Goal: Task Accomplishment & Management: Complete application form

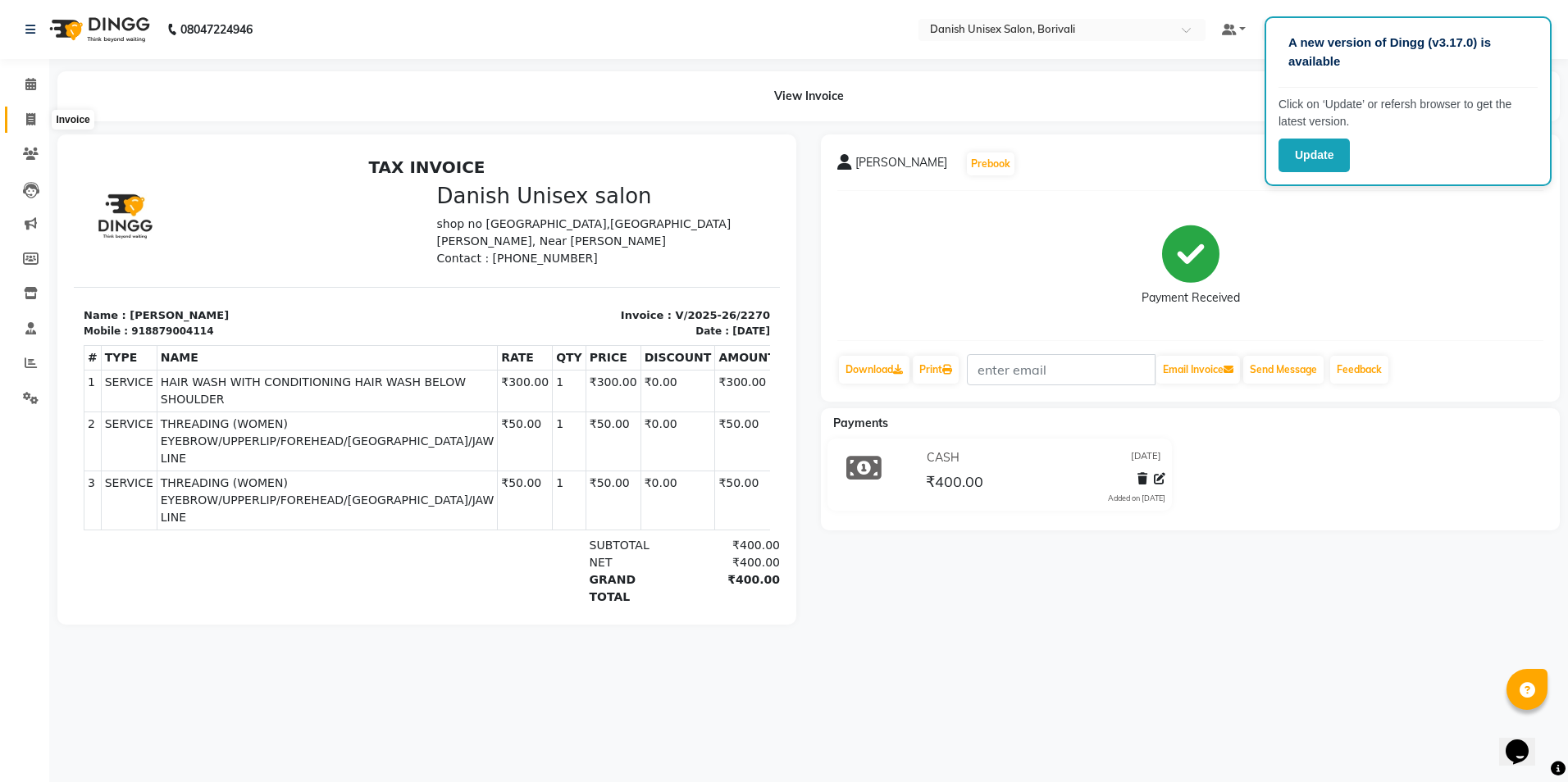
click at [33, 119] on icon at bounding box center [31, 118] width 9 height 12
select select "7068"
select select "service"
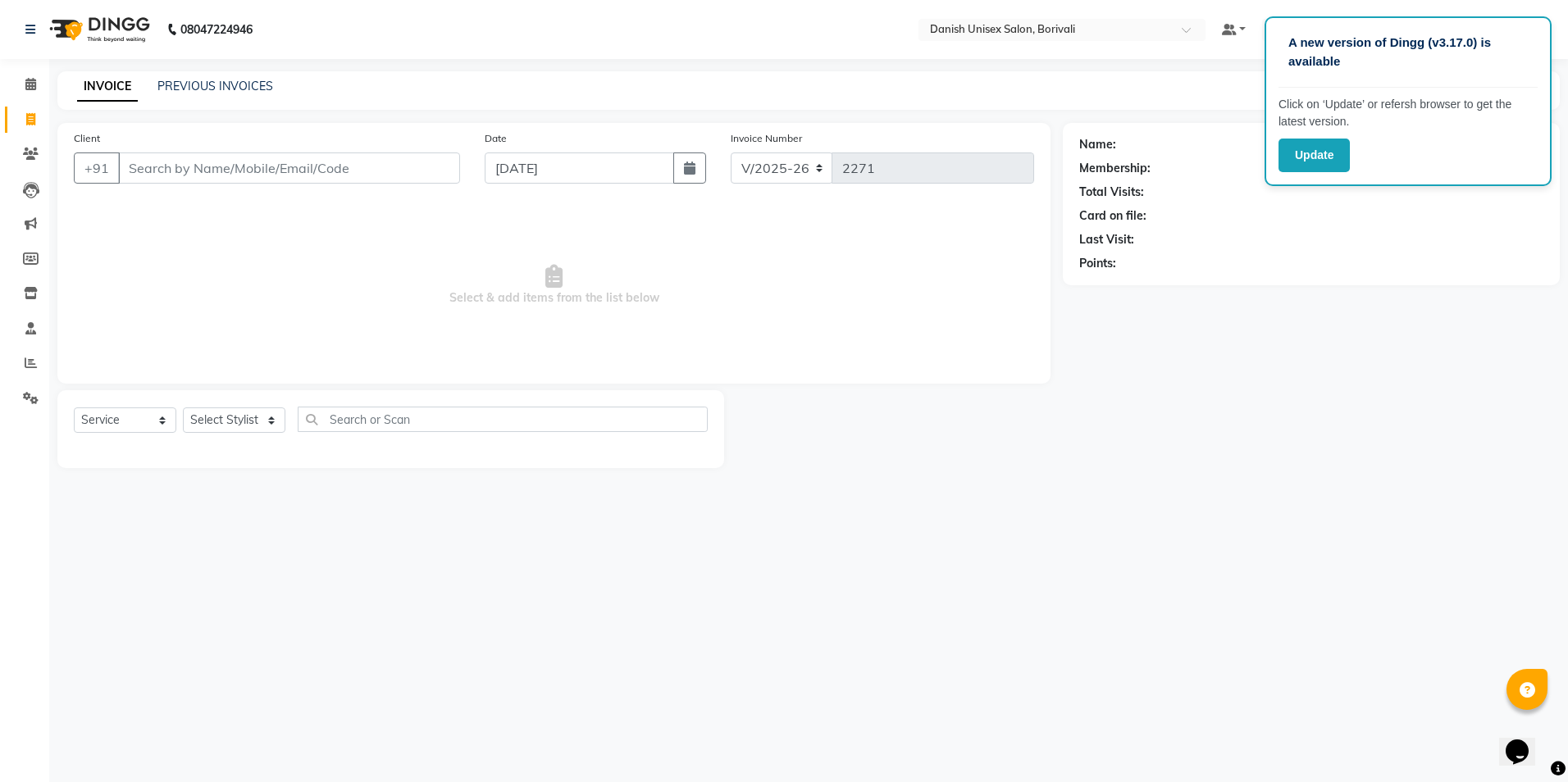
click at [189, 162] on input "Client" at bounding box center [289, 168] width 342 height 31
type input "9769494754"
click at [433, 167] on span "Add Client" at bounding box center [418, 168] width 65 height 16
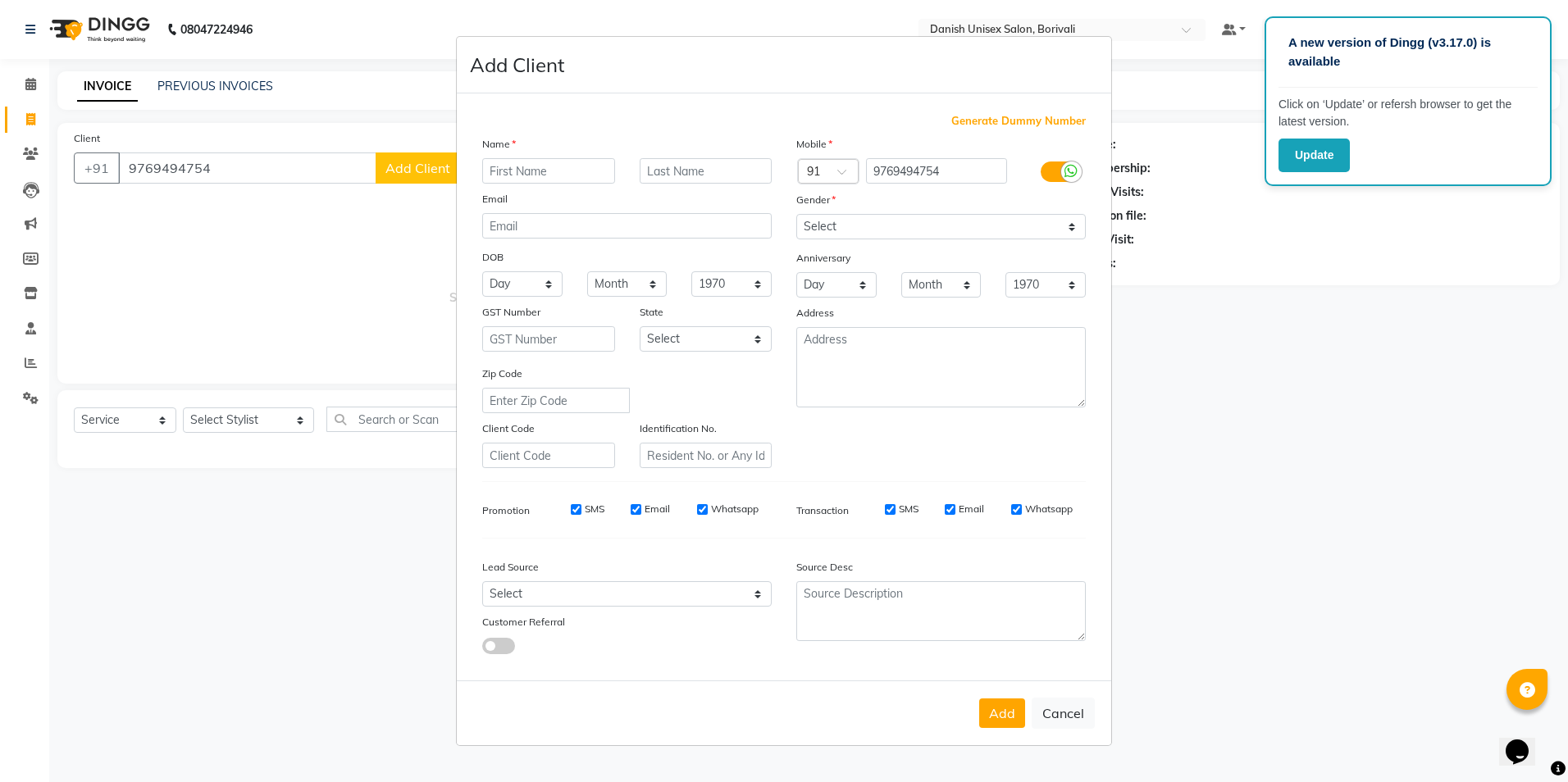
click at [529, 169] on input "text" at bounding box center [549, 171] width 133 height 26
type input "[PERSON_NAME]"
click at [835, 227] on select "Select Male Female Other Prefer Not To Say" at bounding box center [940, 227] width 289 height 26
select select "male"
click at [796, 214] on select "Select Male Female Other Prefer Not To Say" at bounding box center [940, 227] width 289 height 26
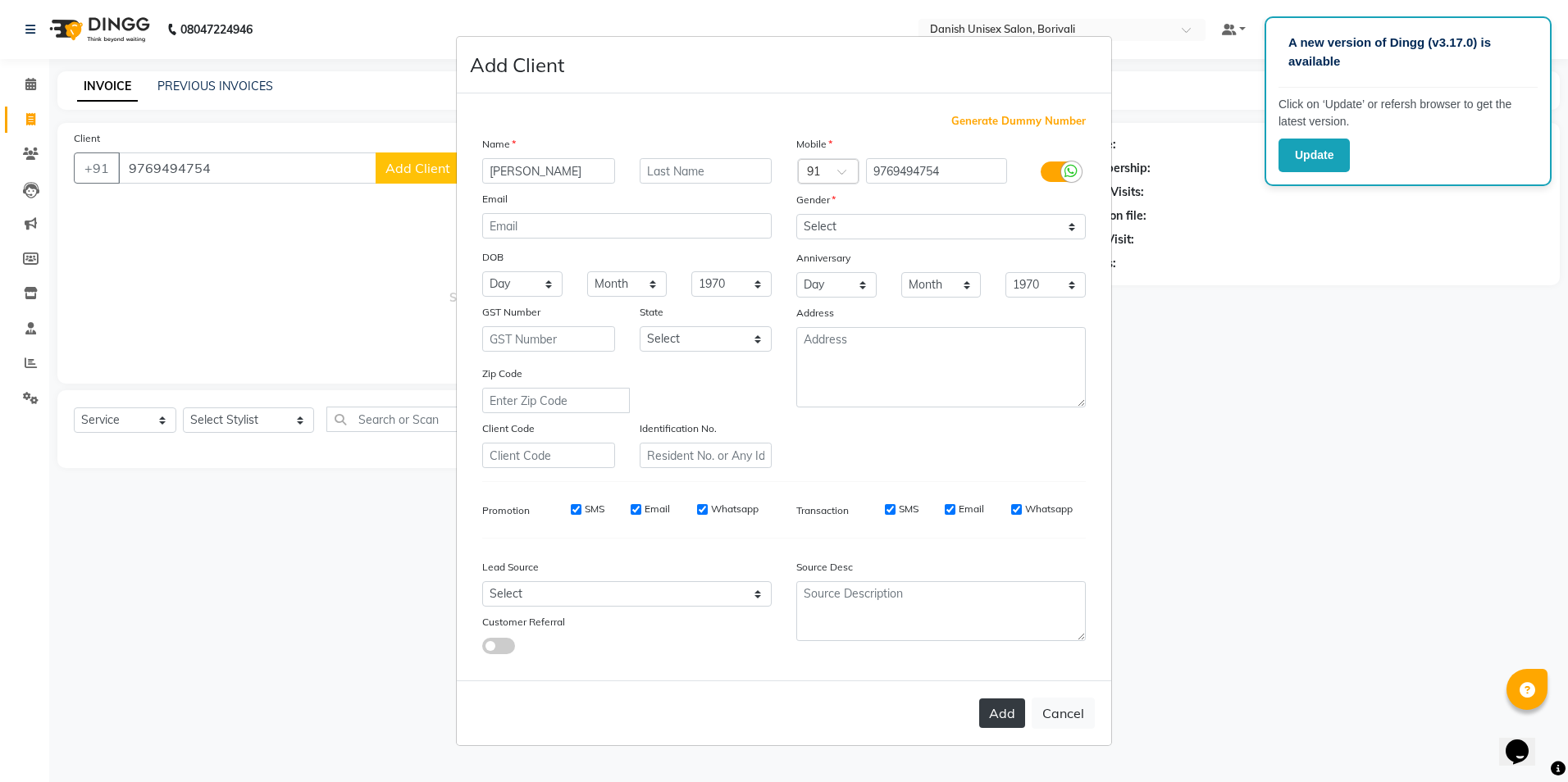
click at [1004, 720] on button "Add" at bounding box center [1002, 713] width 46 height 29
select select
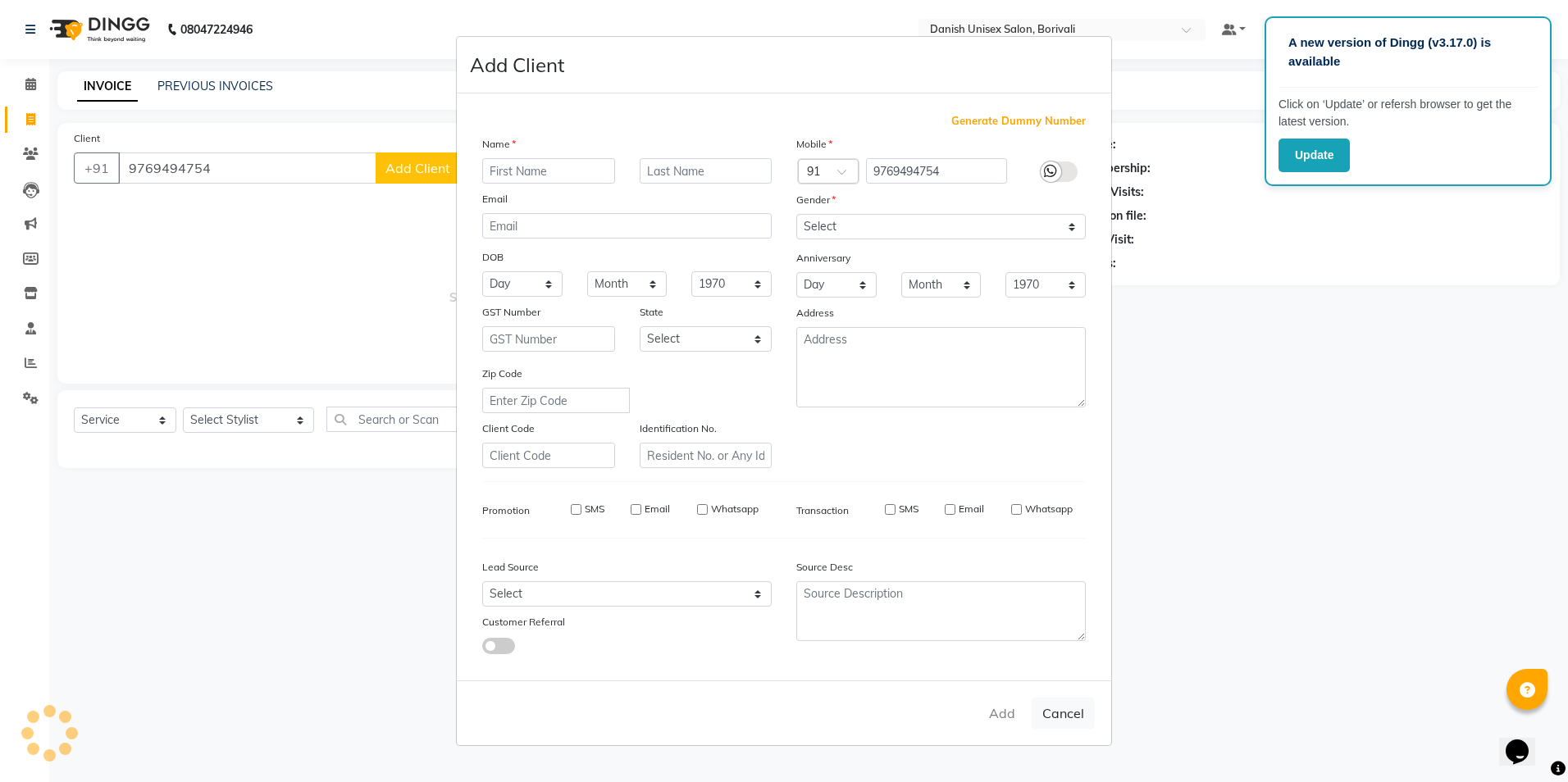
select select
checkbox input "false"
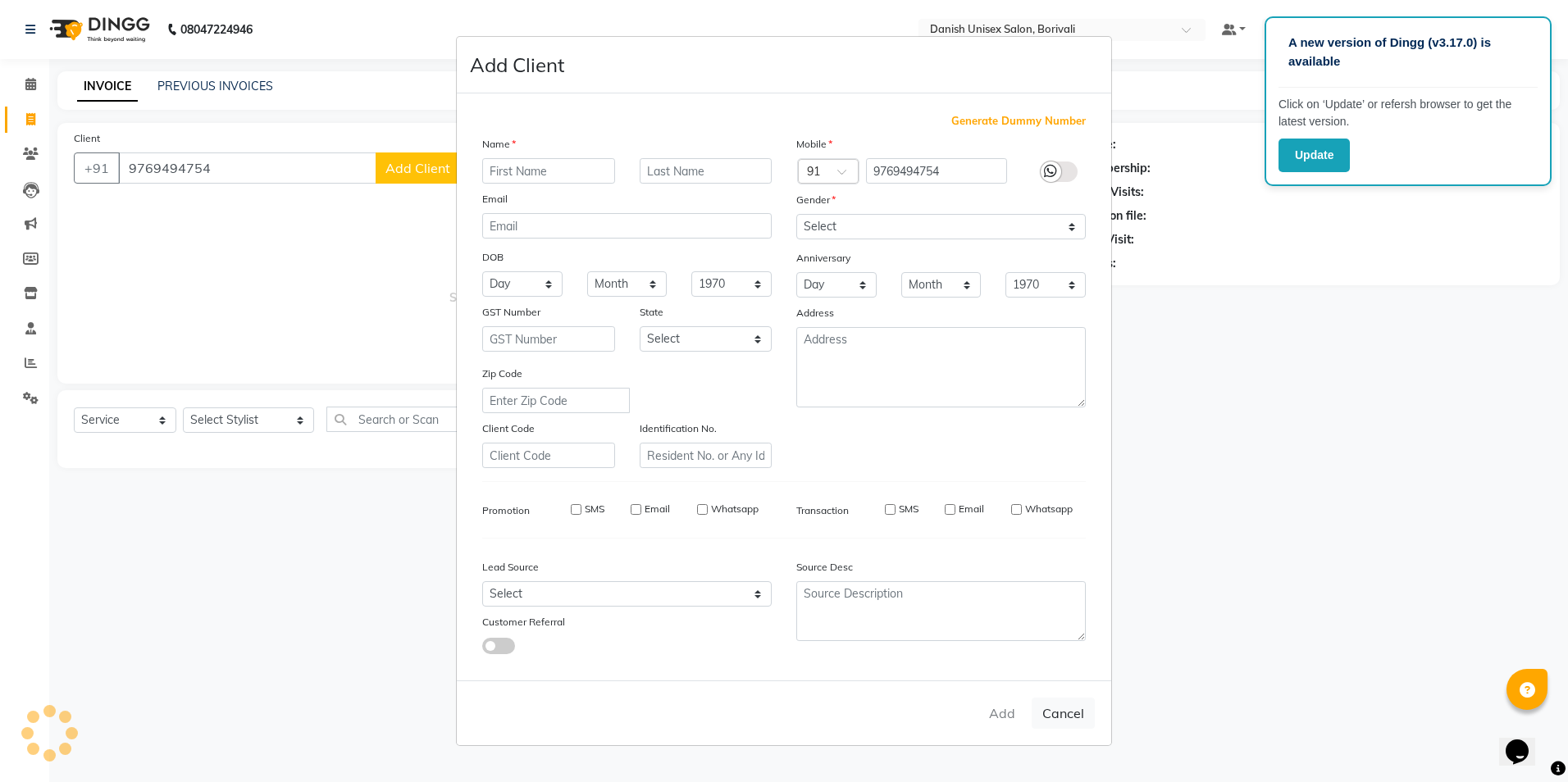
checkbox input "false"
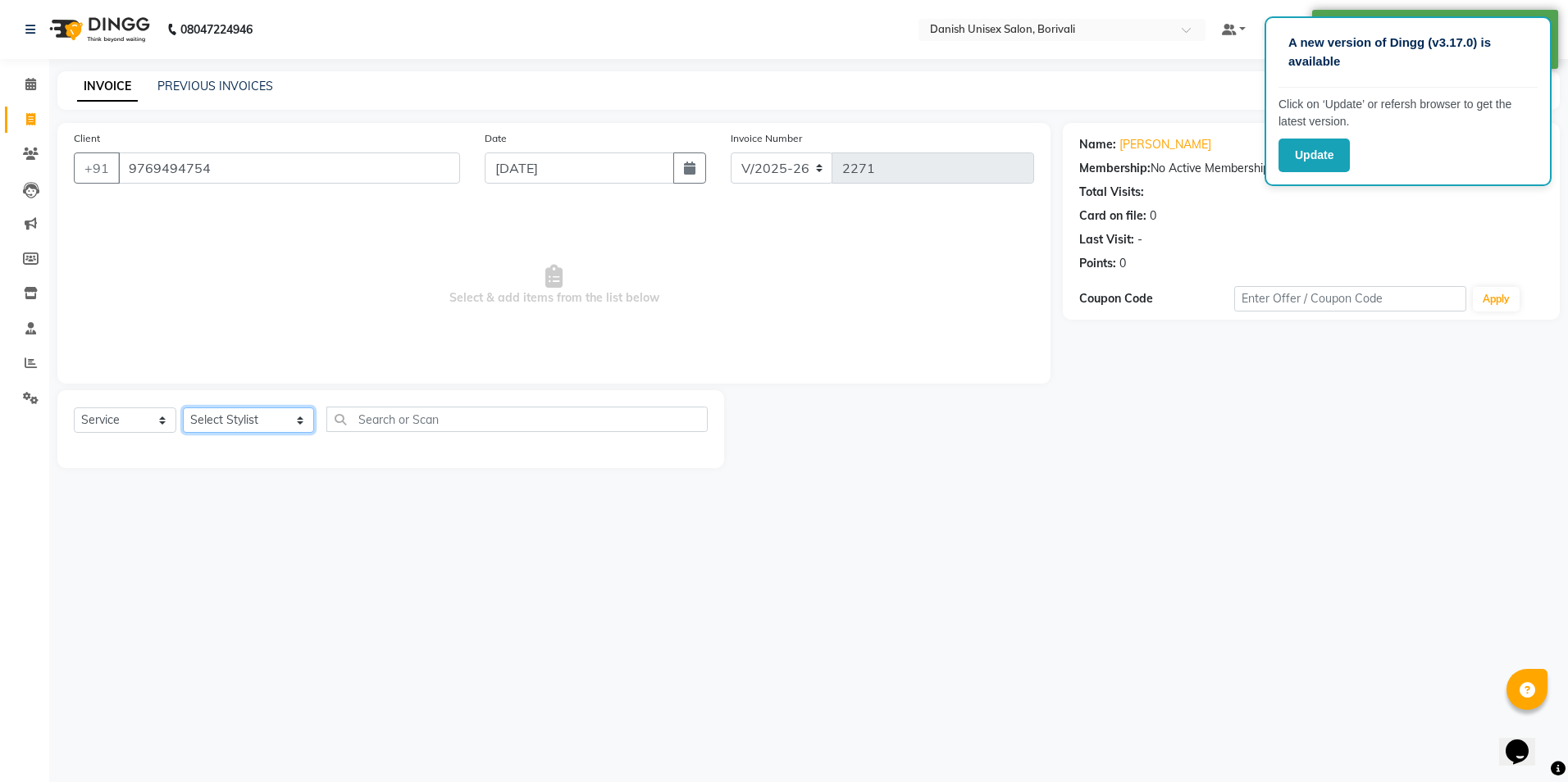
click at [225, 409] on select "Select Stylist AYAN Bheem Singh Danish Unisex Salon, Borivali Firoz Alam salman…" at bounding box center [249, 420] width 131 height 26
select select "58927"
click at [183, 407] on select "Select Stylist AYAN Bheem Singh Danish Unisex Salon, Borivali Firoz Alam salman…" at bounding box center [249, 420] width 131 height 26
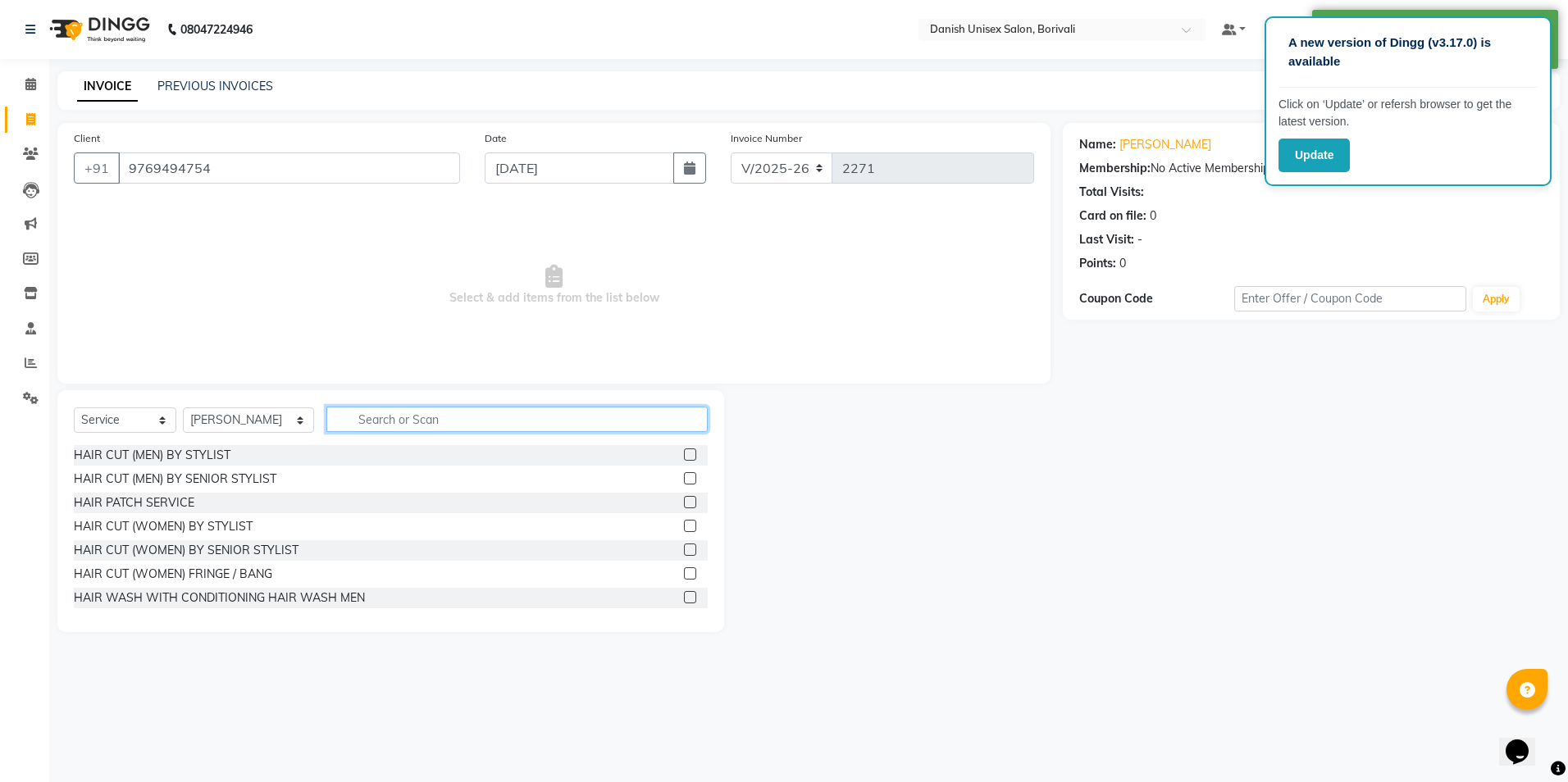
click at [422, 419] on input "text" at bounding box center [517, 419] width 381 height 26
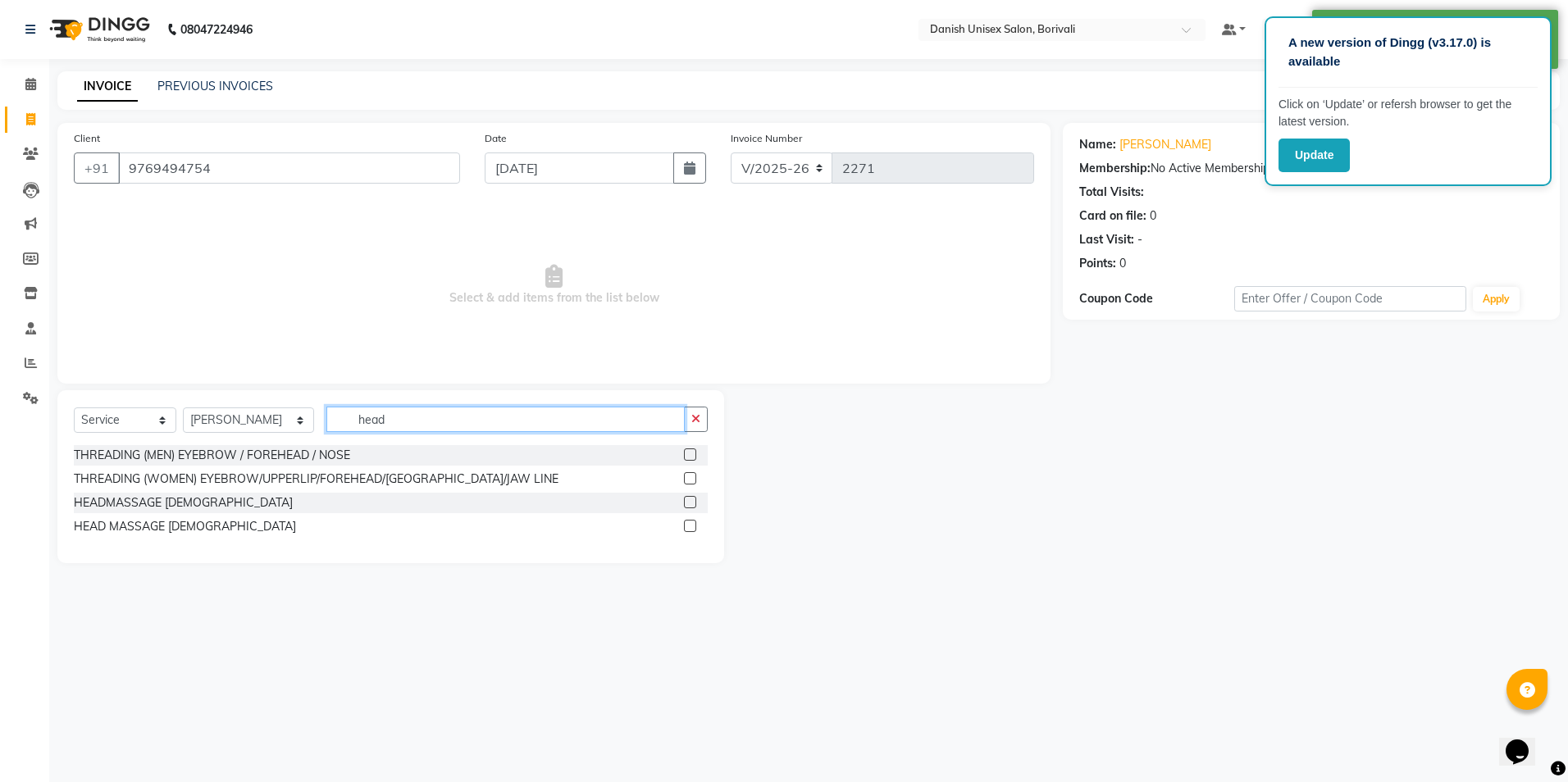
type input "head"
click at [689, 525] on label at bounding box center [689, 525] width 12 height 12
click at [689, 525] on input "checkbox" at bounding box center [689, 527] width 11 height 11
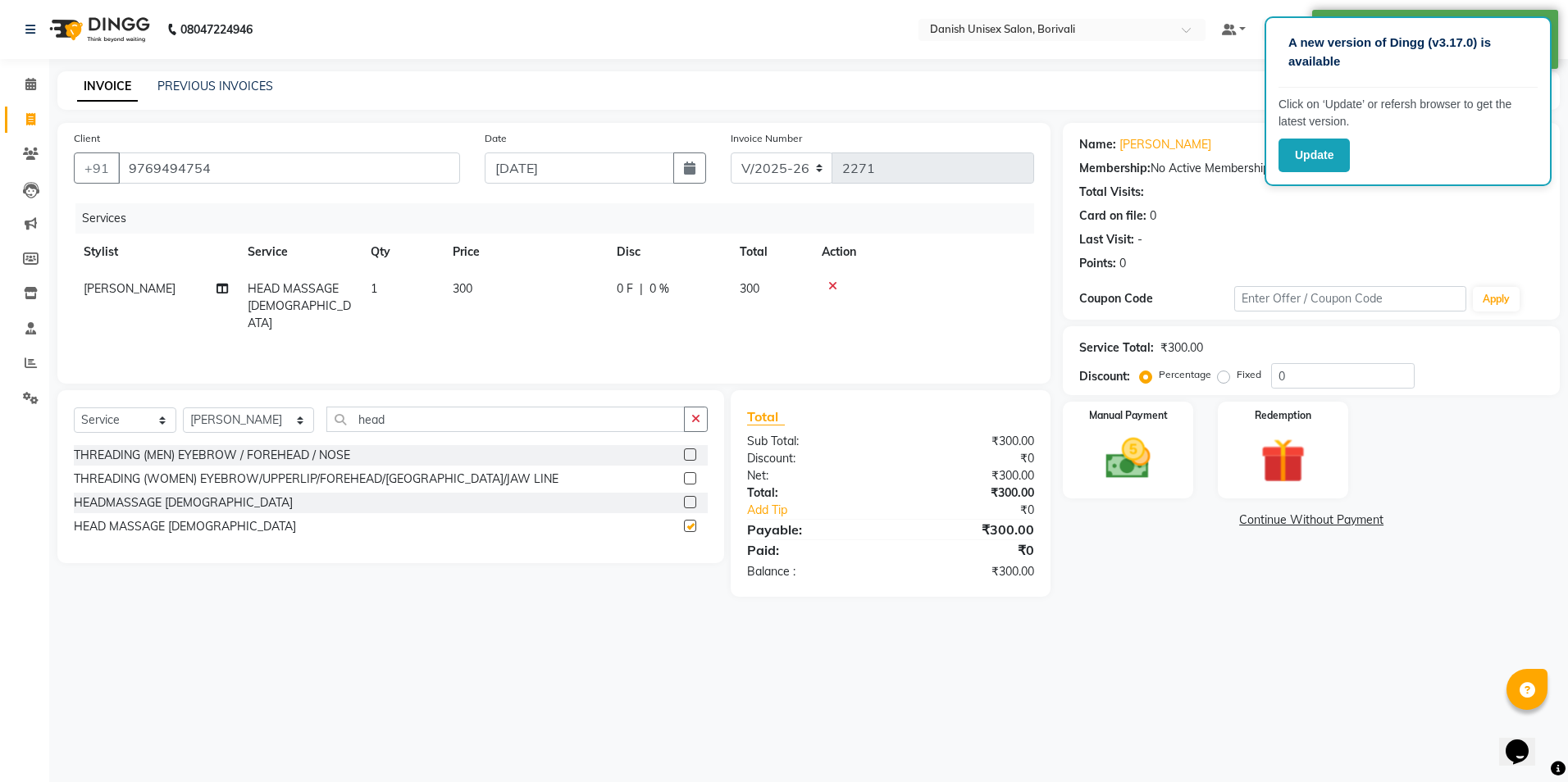
checkbox input "false"
click at [434, 418] on input "head" at bounding box center [505, 419] width 358 height 26
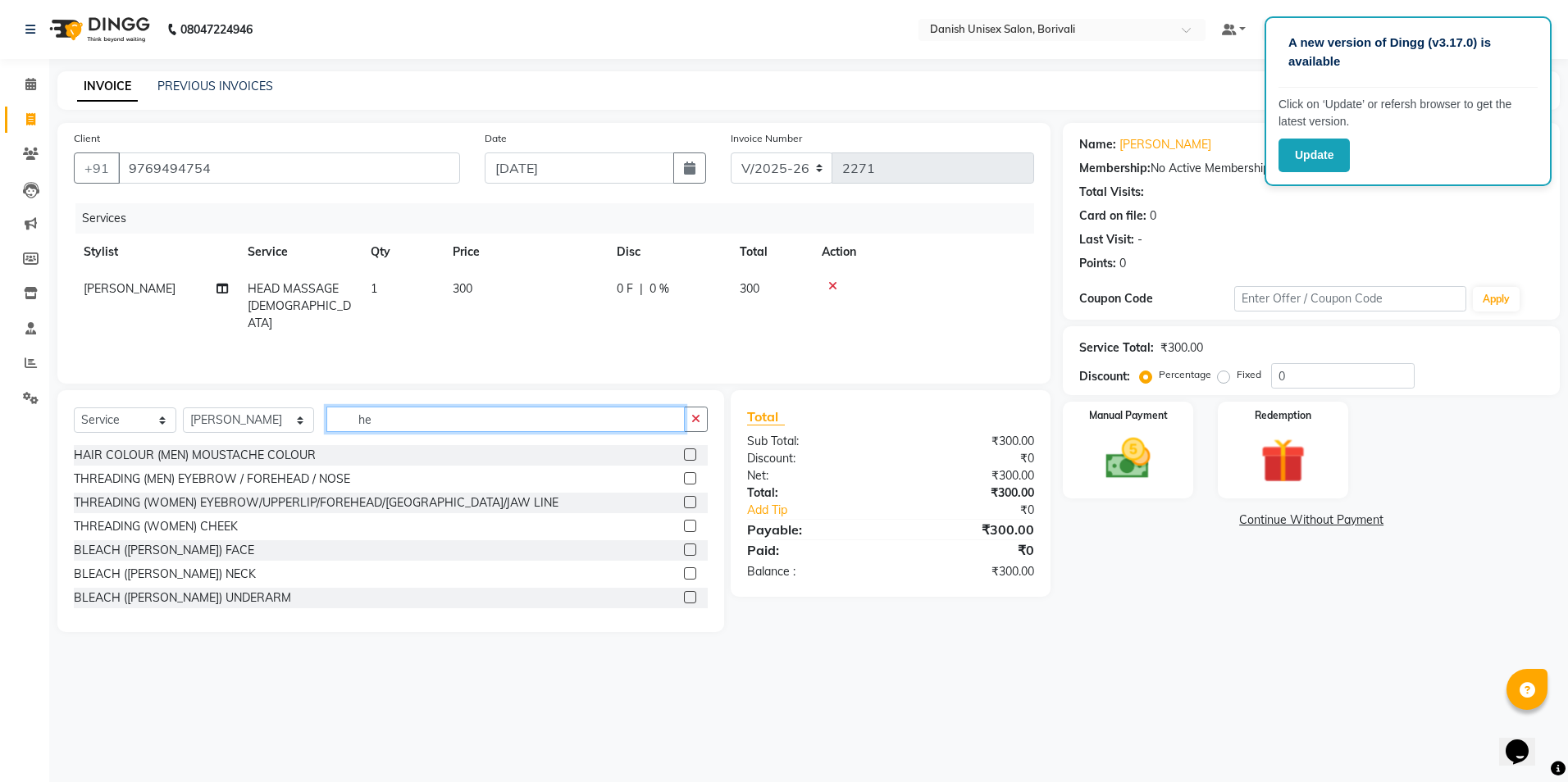
type input "h"
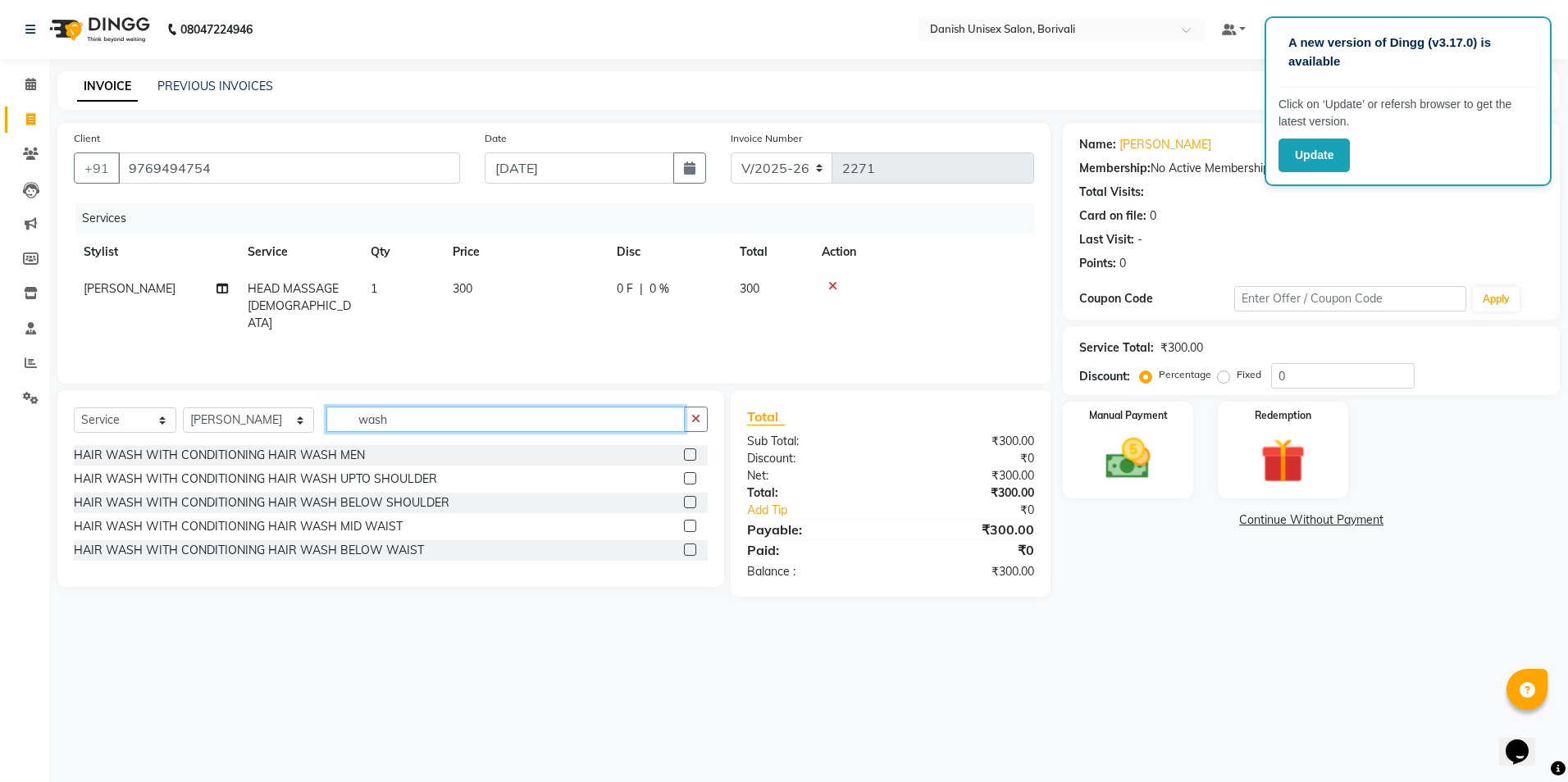
type input "wash"
click at [686, 457] on label at bounding box center [689, 454] width 12 height 12
click at [686, 457] on input "checkbox" at bounding box center [689, 456] width 11 height 11
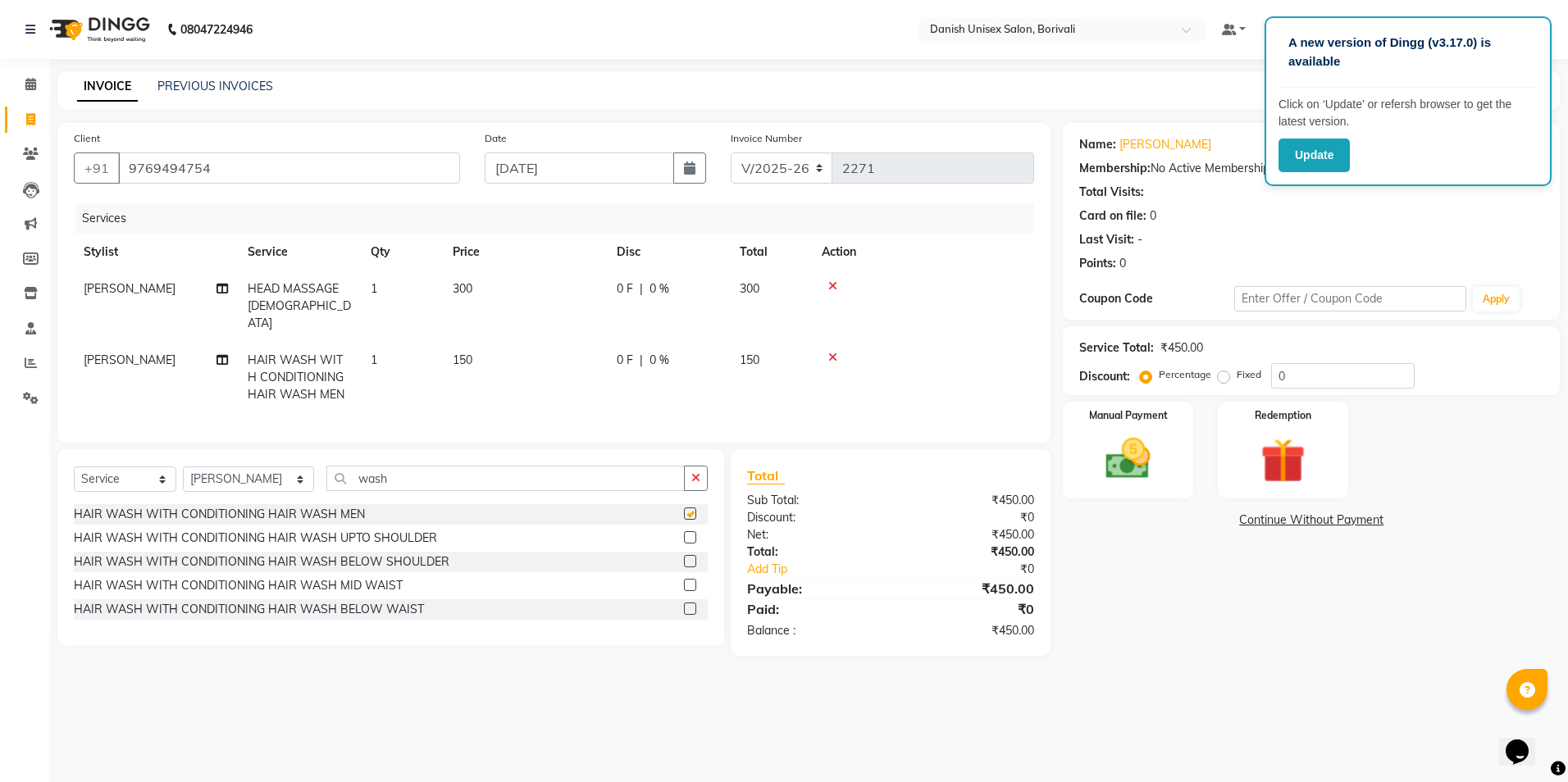
checkbox input "false"
click at [403, 473] on input "wash" at bounding box center [505, 478] width 358 height 26
type input "w"
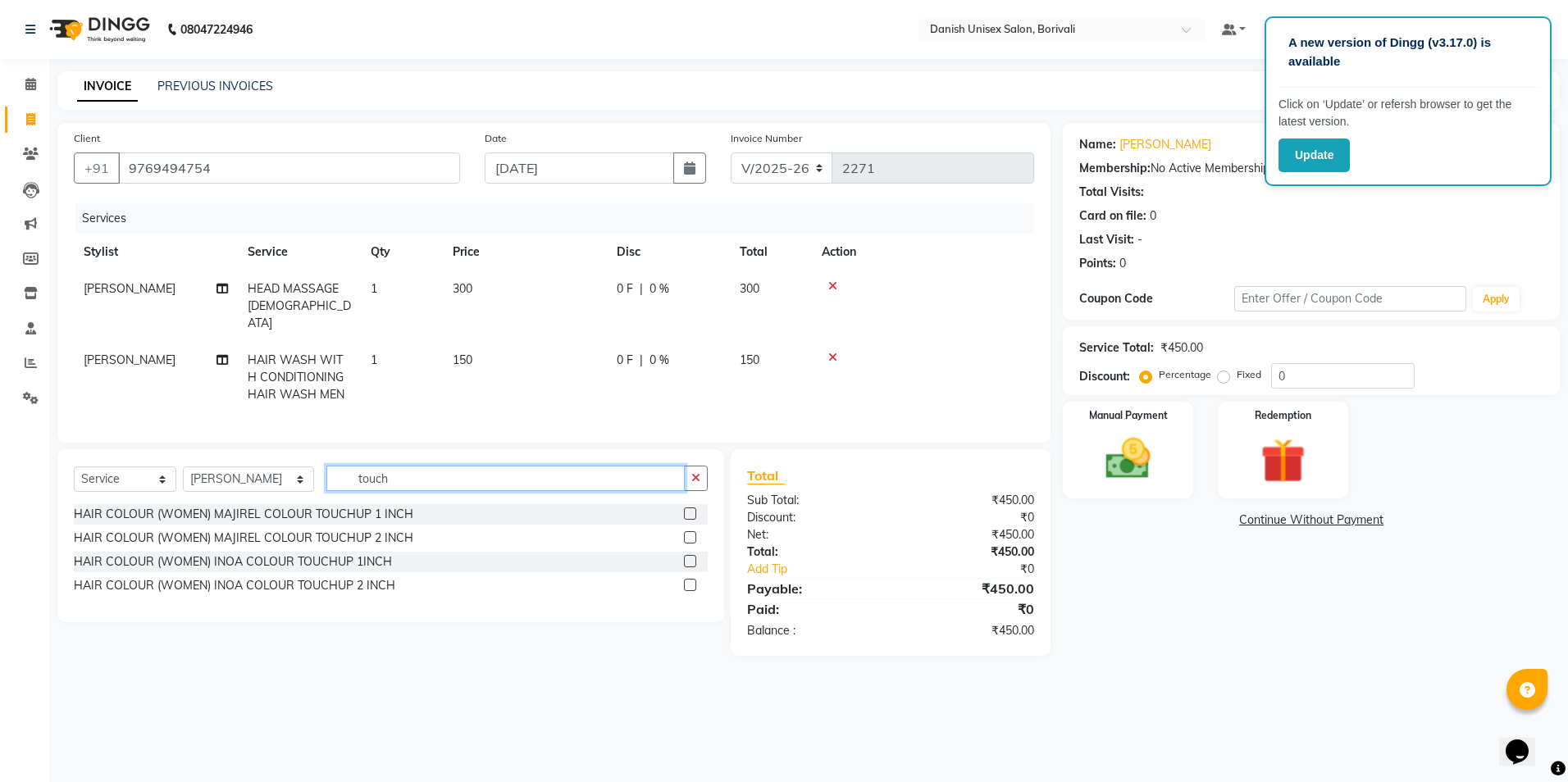
type input "touch"
click at [692, 557] on label at bounding box center [689, 561] width 12 height 12
click at [692, 557] on input "checkbox" at bounding box center [689, 562] width 11 height 11
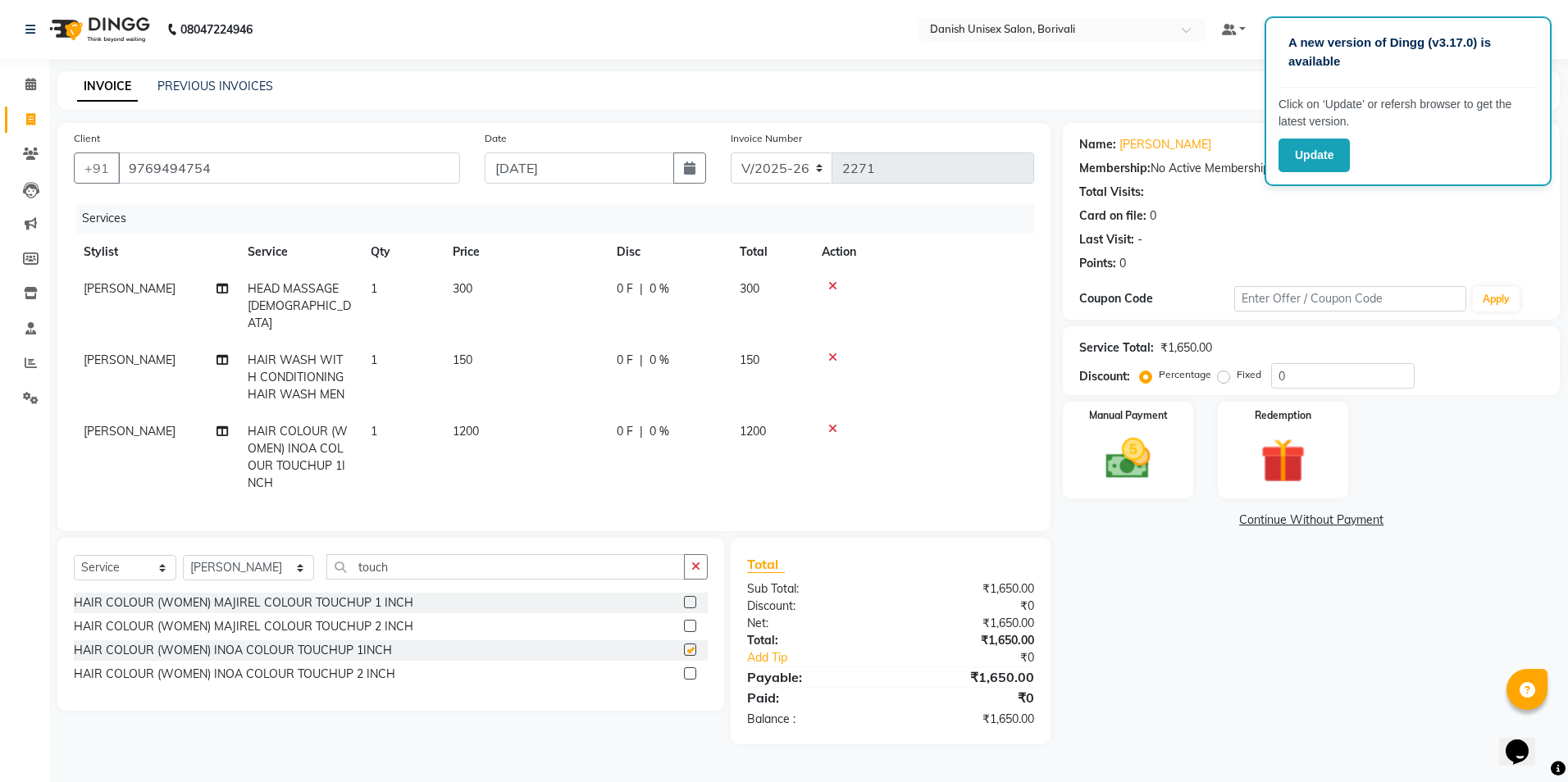
checkbox input "false"
click at [1134, 488] on div "Manual Payment" at bounding box center [1128, 450] width 135 height 101
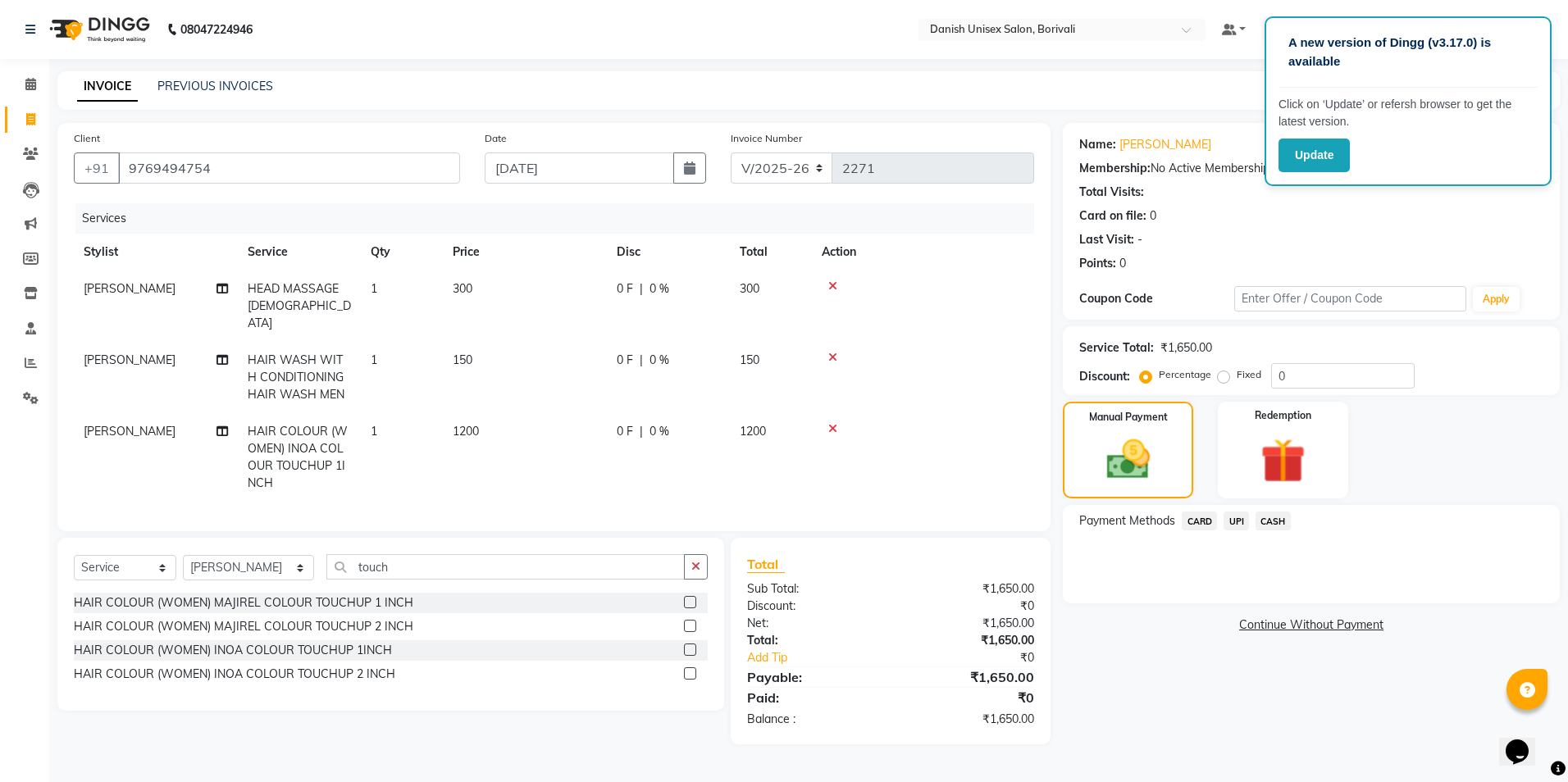
click at [1240, 520] on span "UPI" at bounding box center [1236, 520] width 26 height 19
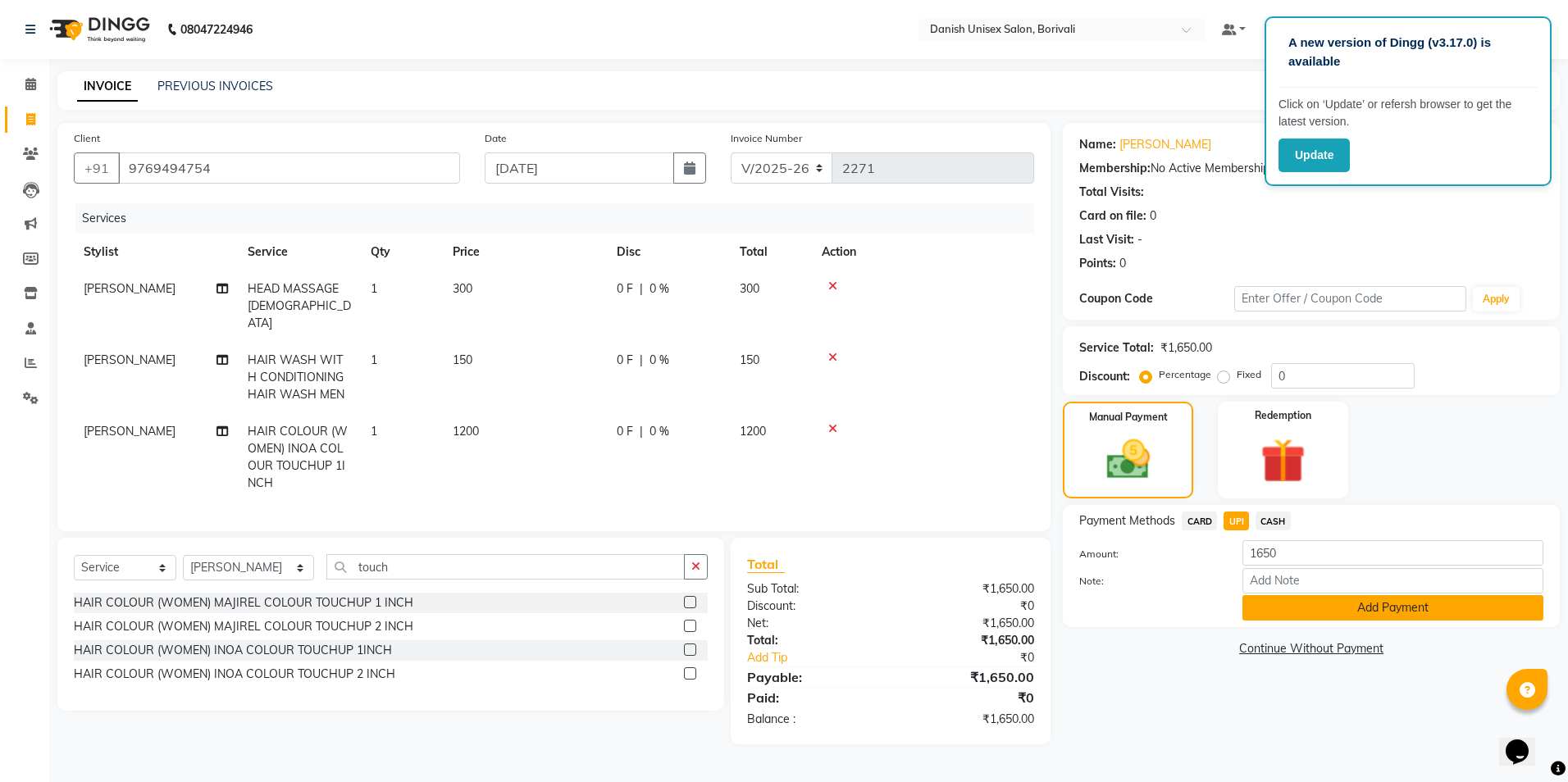
click at [1302, 612] on button "Add Payment" at bounding box center [1393, 608] width 301 height 26
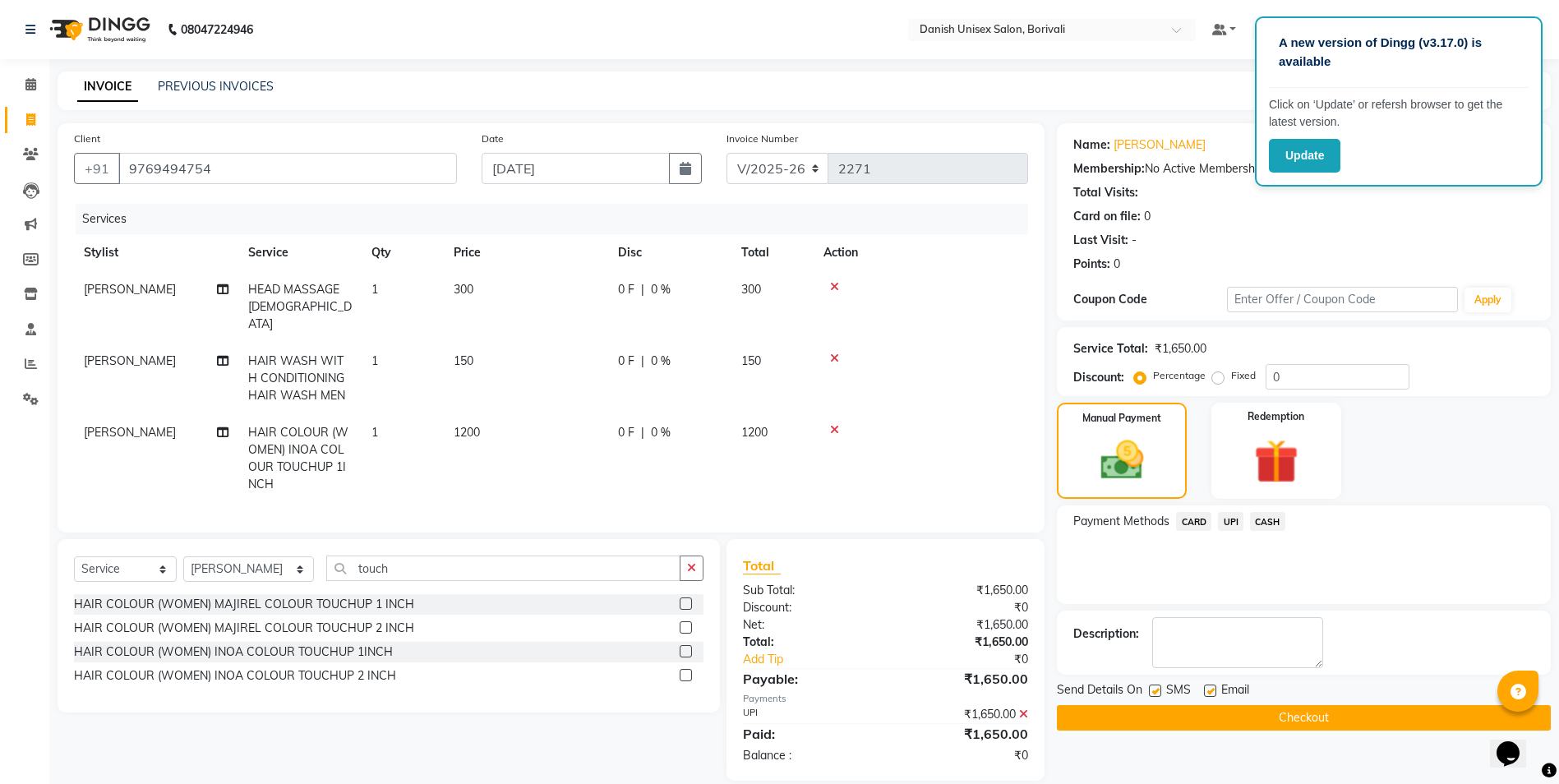
click at [1315, 725] on button "Checkout" at bounding box center [1304, 718] width 494 height 26
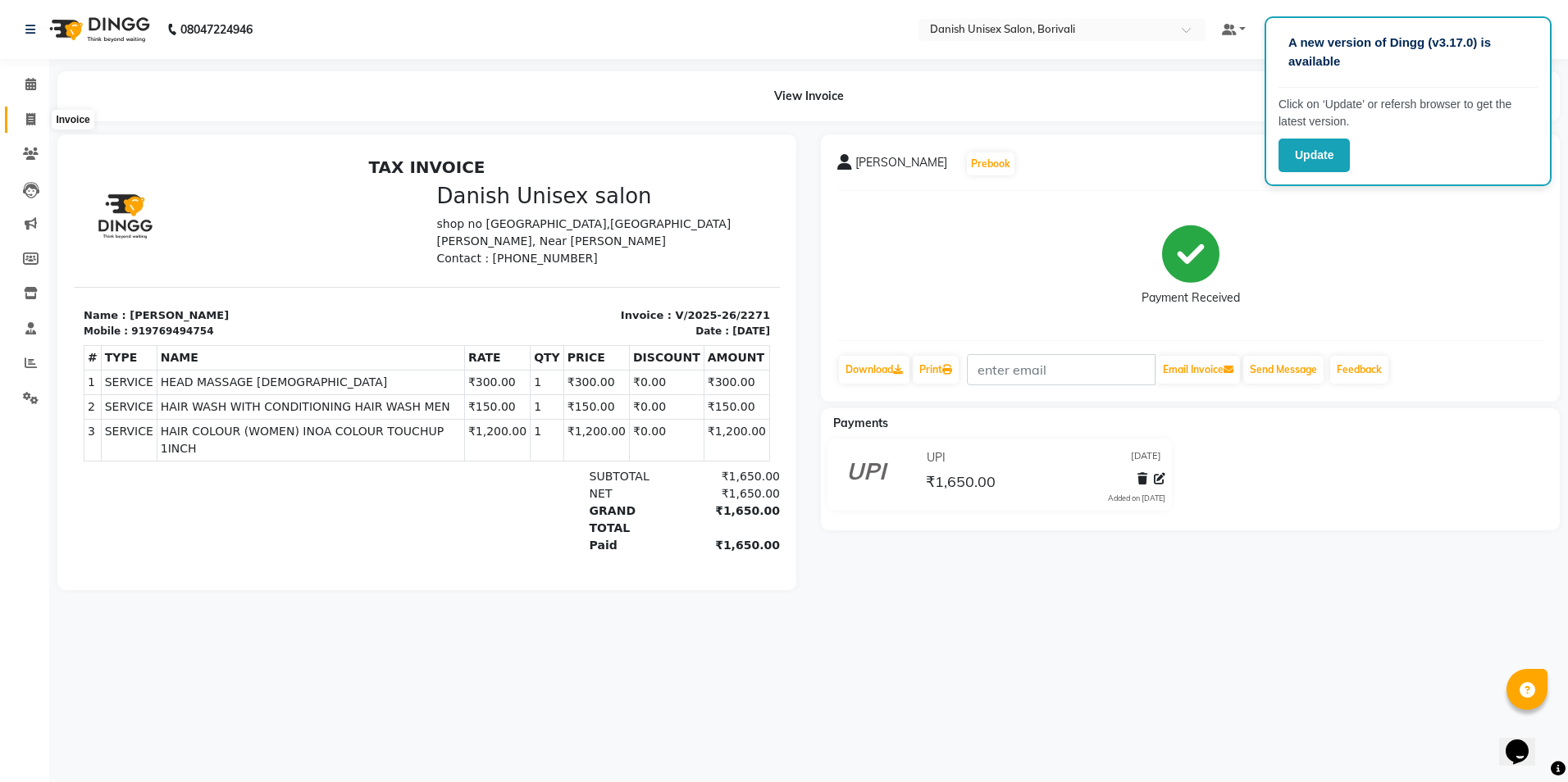
click at [36, 118] on span at bounding box center [30, 119] width 28 height 19
select select "service"
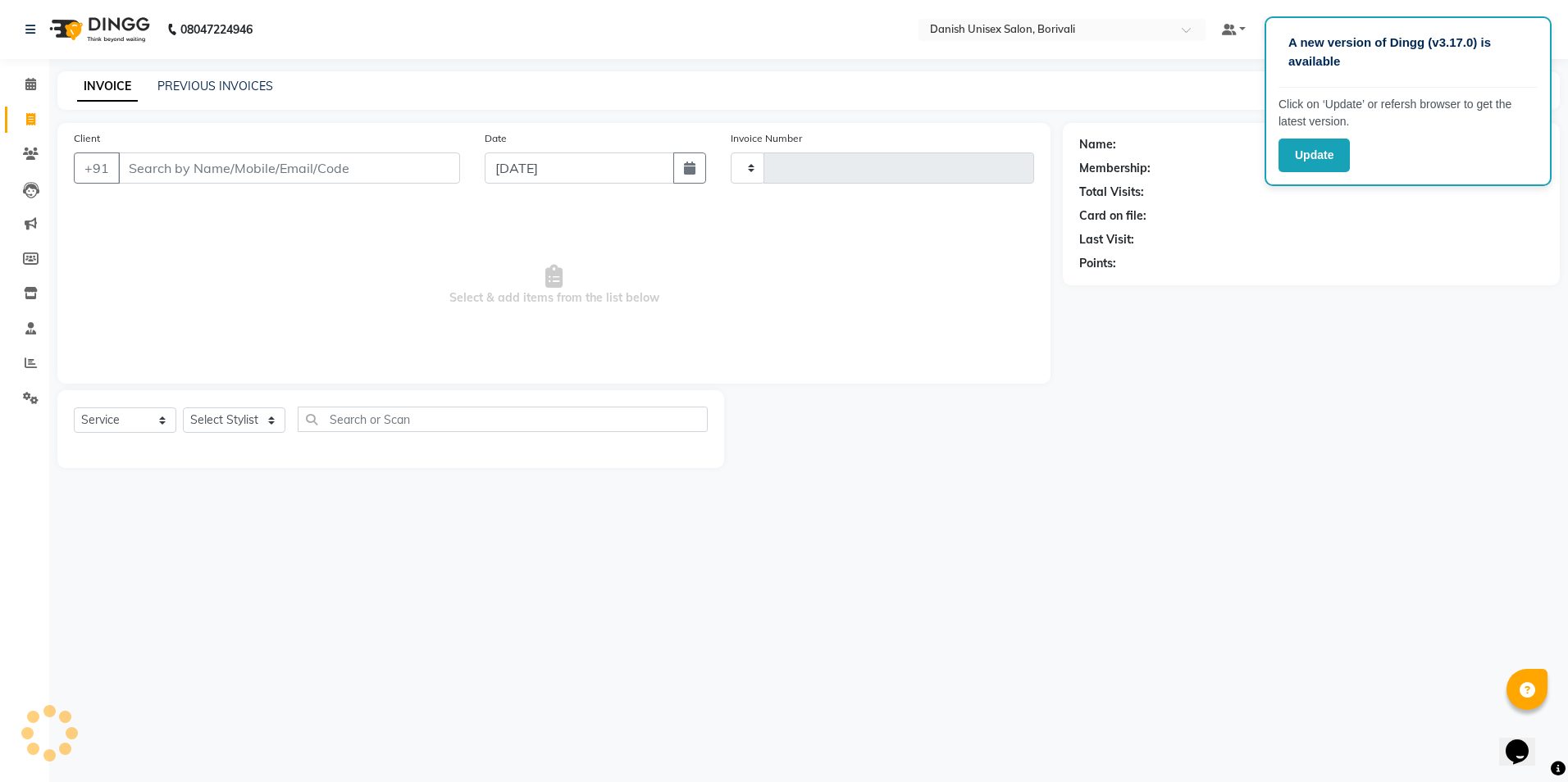
type input "2272"
select select "7068"
drag, startPoint x: 222, startPoint y: 145, endPoint x: 223, endPoint y: 175, distance: 30.0
click at [222, 162] on div "Client +91" at bounding box center [266, 163] width 411 height 67
click at [223, 175] on input "Client" at bounding box center [289, 168] width 342 height 31
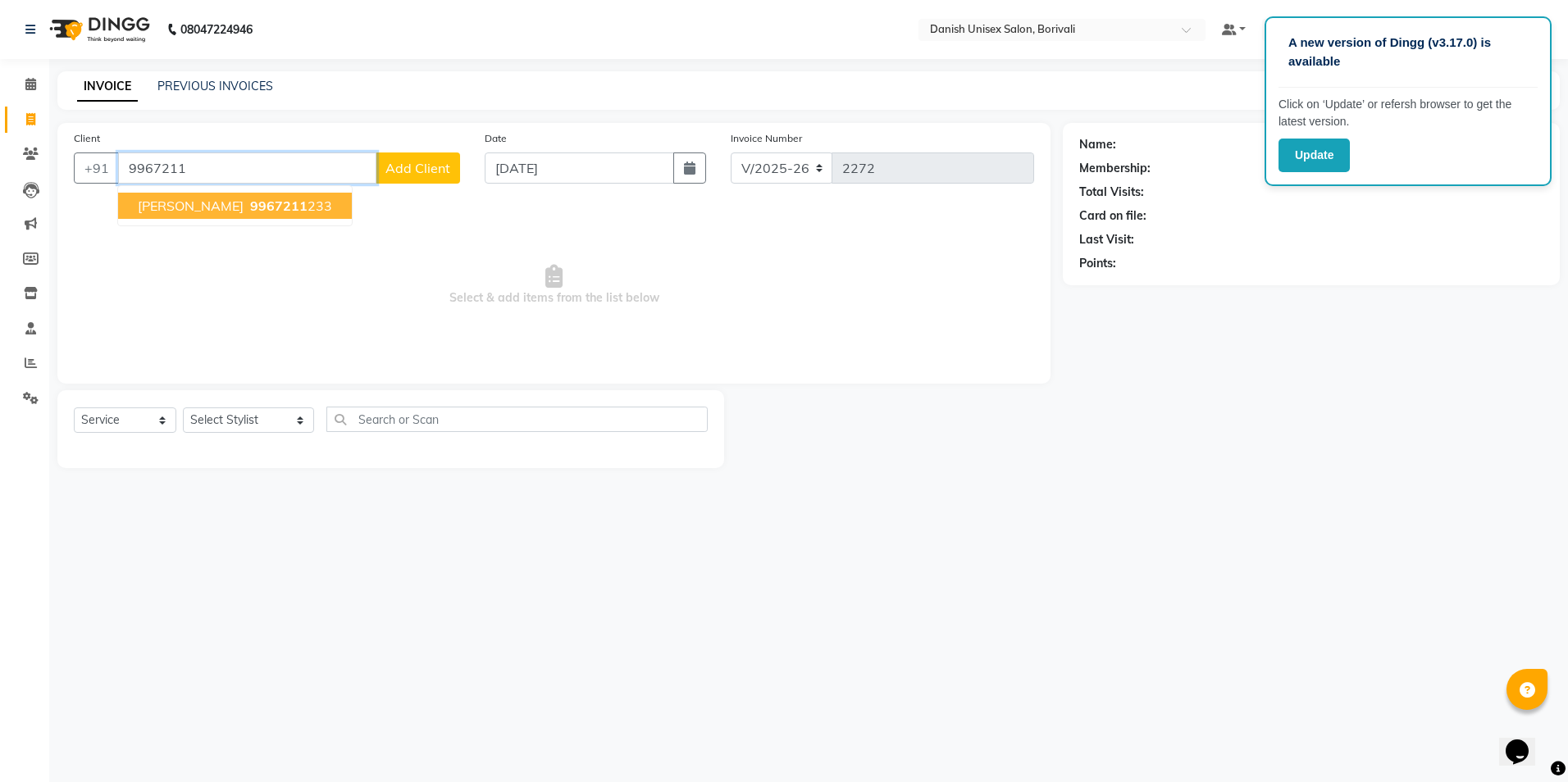
click at [284, 205] on ngb-highlight "9967211 233" at bounding box center [290, 206] width 86 height 16
type input "9967211233"
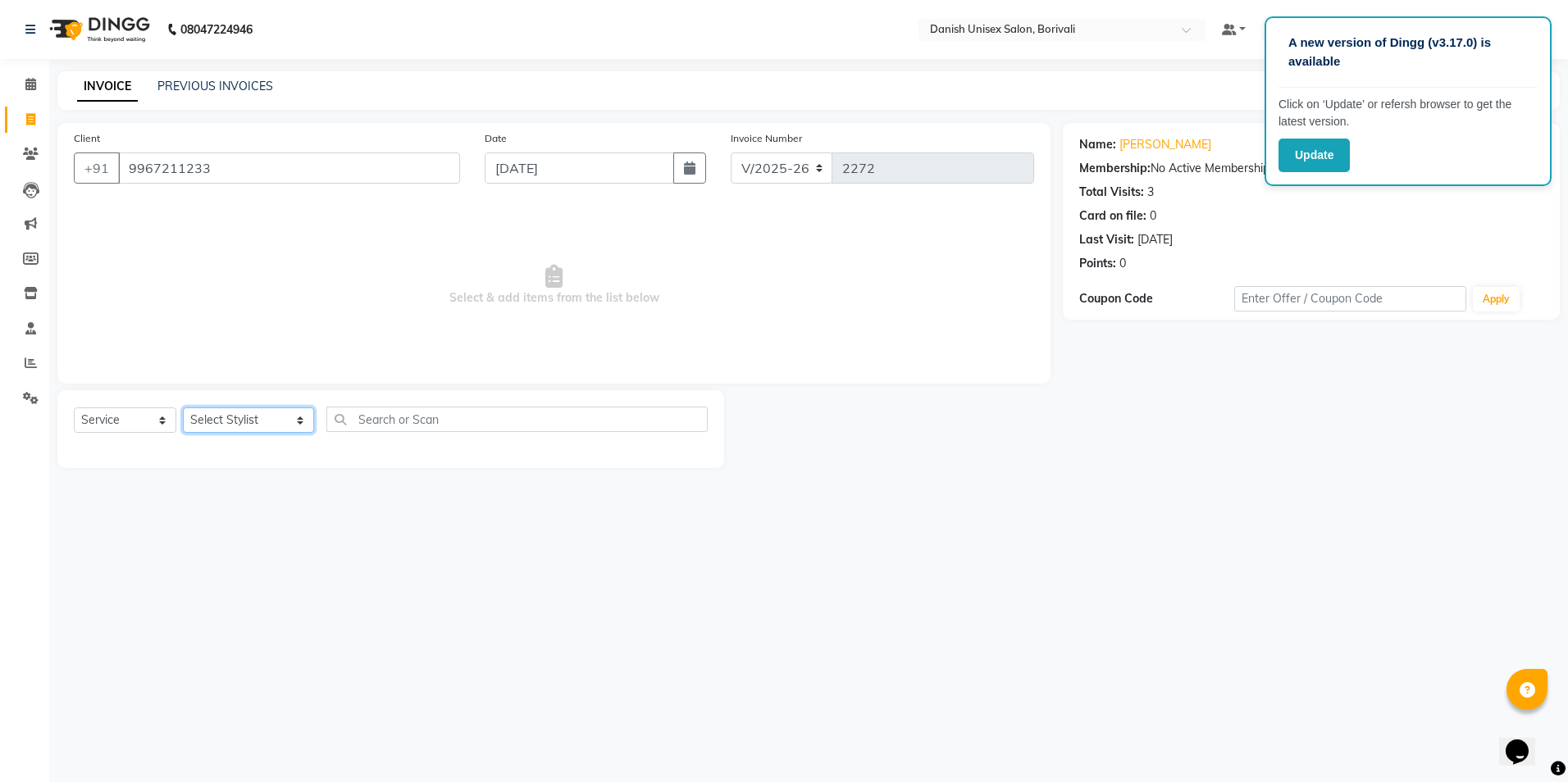
click at [249, 417] on select "Select Stylist AYAN Bheem Singh Danish Unisex Salon, Borivali Firoz Alam salman…" at bounding box center [249, 420] width 131 height 26
select select "86284"
click at [183, 407] on select "Select Stylist AYAN Bheem Singh Danish Unisex Salon, Borivali Firoz Alam salman…" at bounding box center [249, 420] width 131 height 26
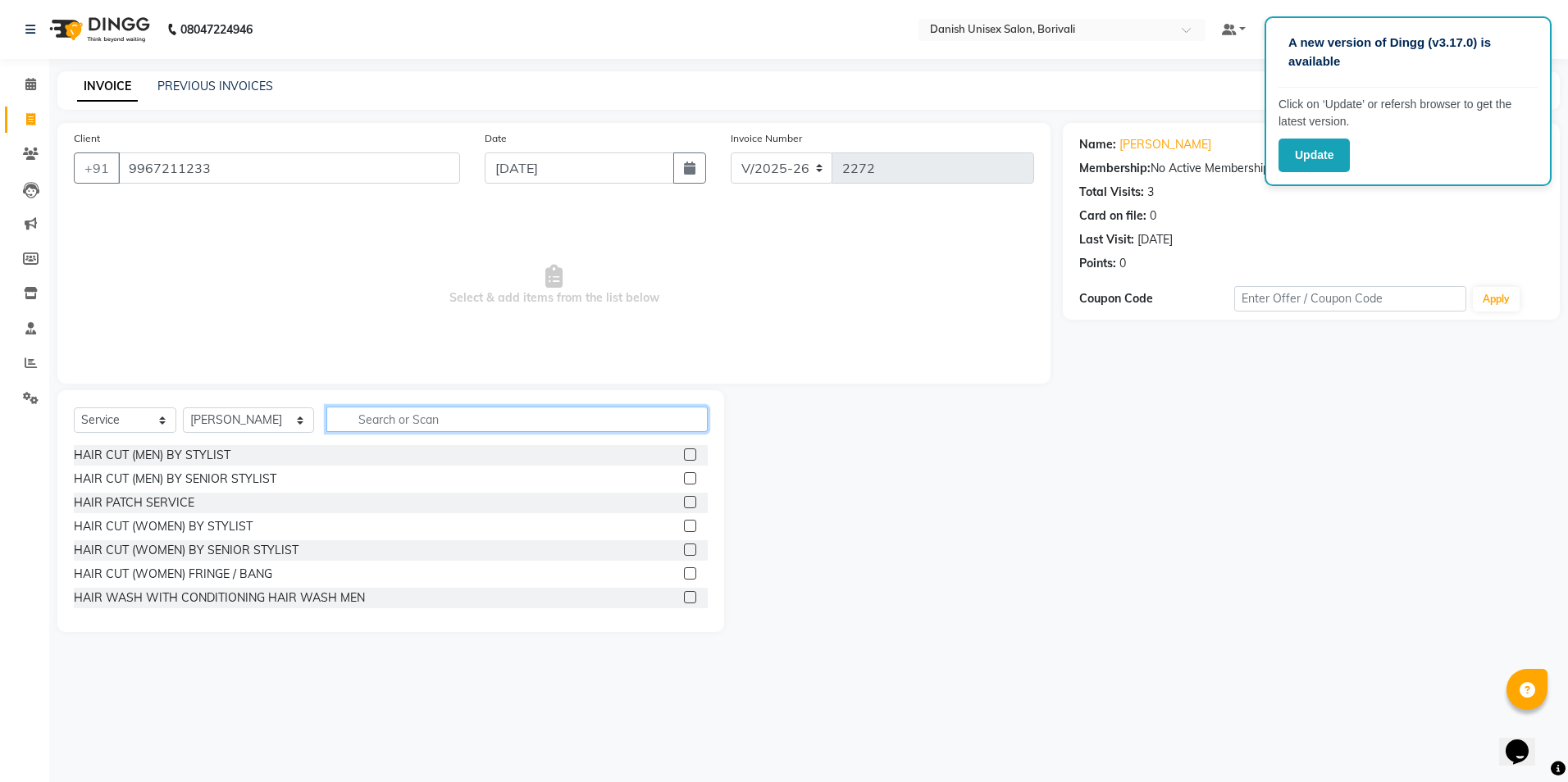
click at [408, 426] on input "text" at bounding box center [517, 419] width 381 height 26
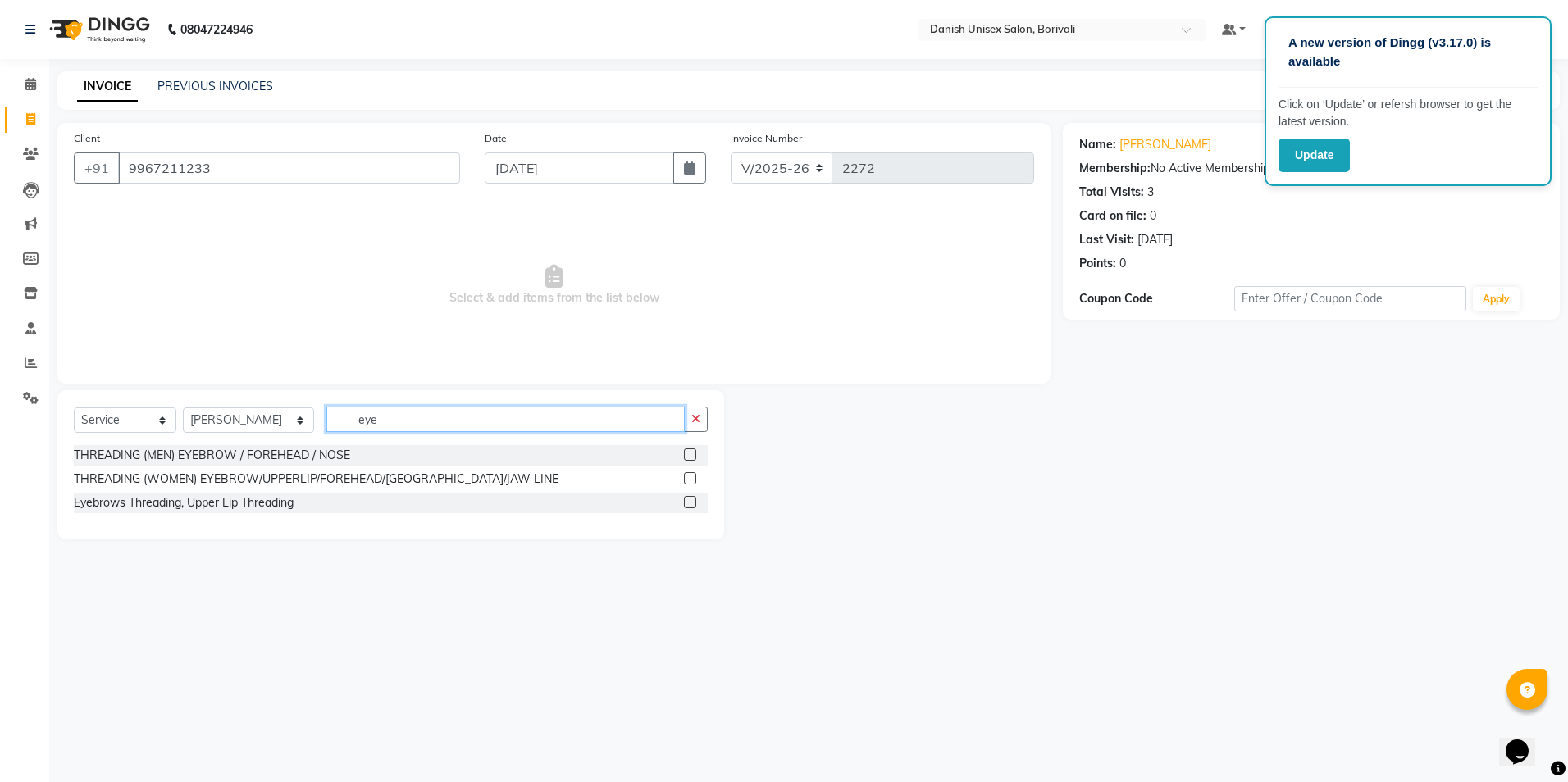
type input "eye"
click at [687, 478] on label at bounding box center [689, 478] width 12 height 12
click at [687, 478] on input "checkbox" at bounding box center [689, 479] width 11 height 11
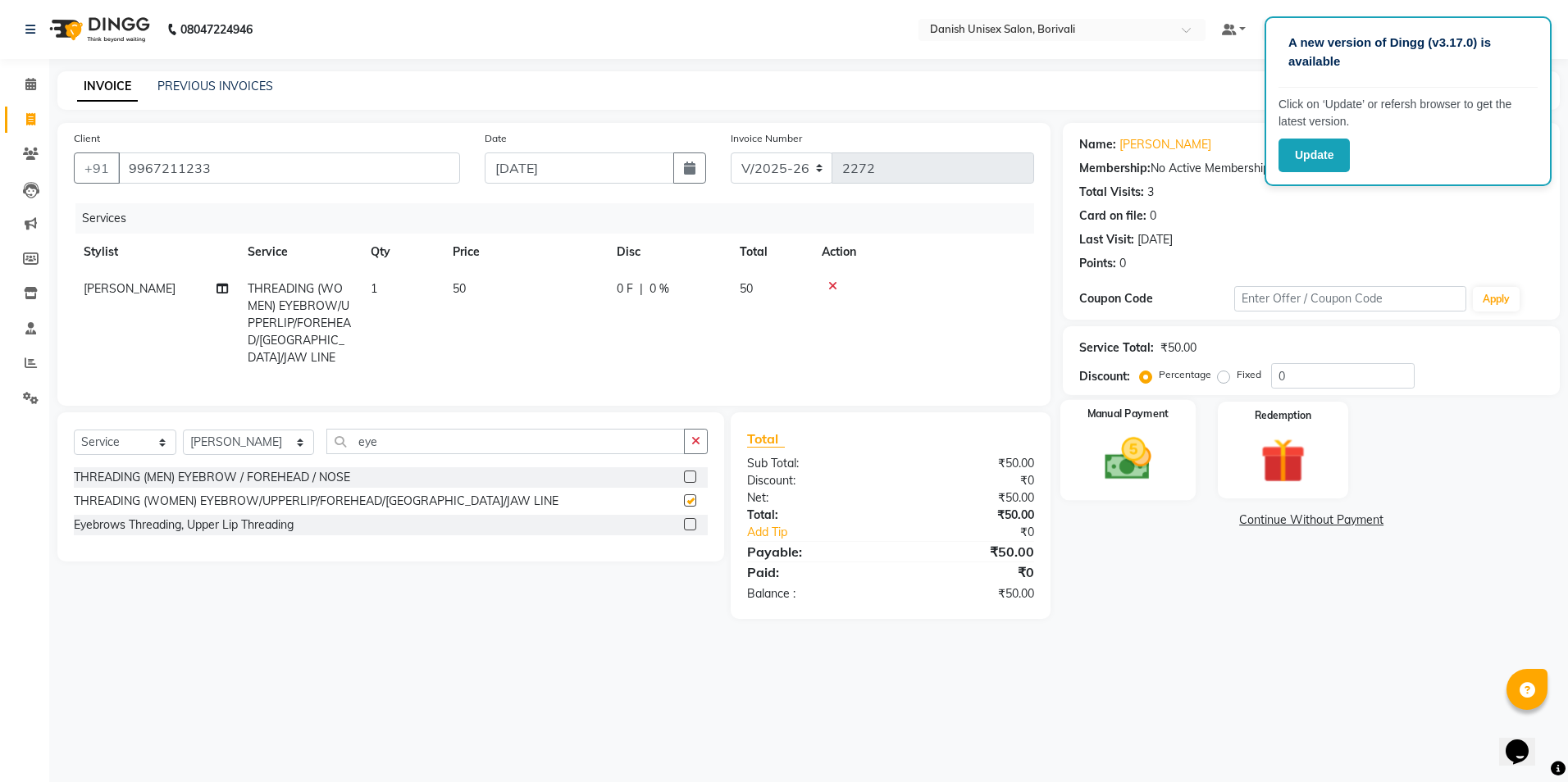
checkbox input "false"
click at [1131, 453] on img at bounding box center [1128, 458] width 77 height 54
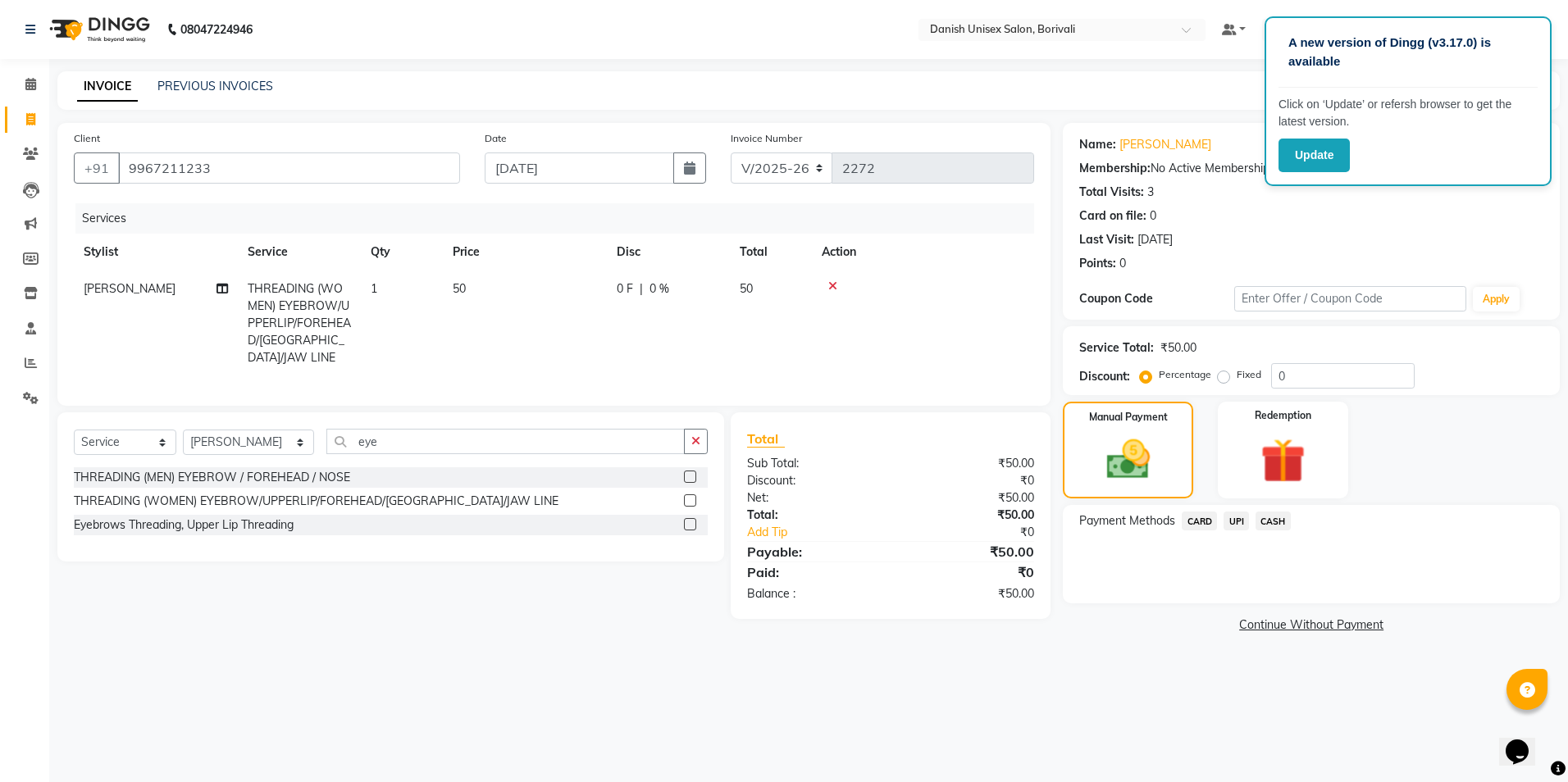
click at [1288, 515] on span "CASH" at bounding box center [1273, 520] width 36 height 19
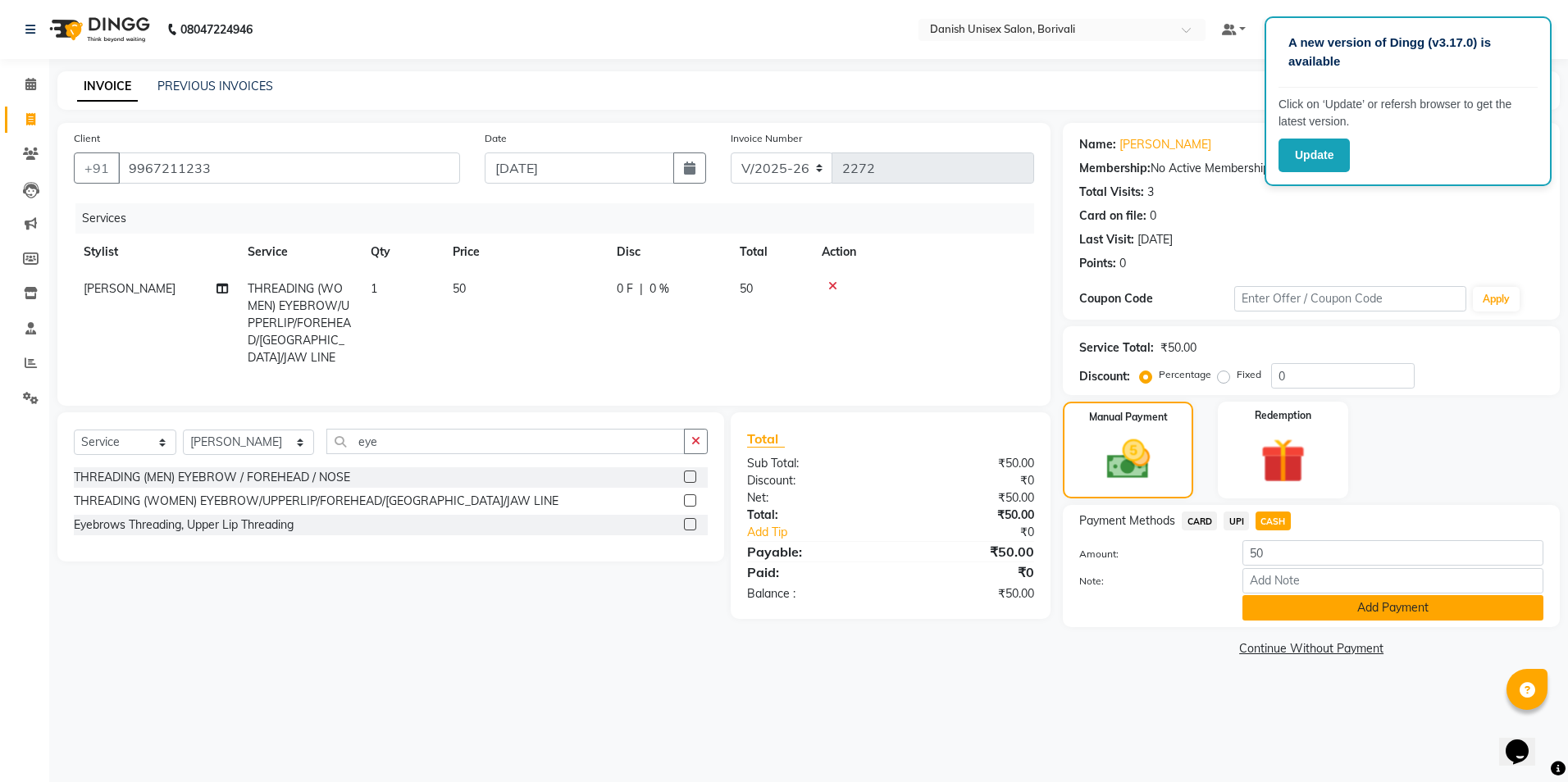
click at [1321, 605] on button "Add Payment" at bounding box center [1393, 608] width 301 height 26
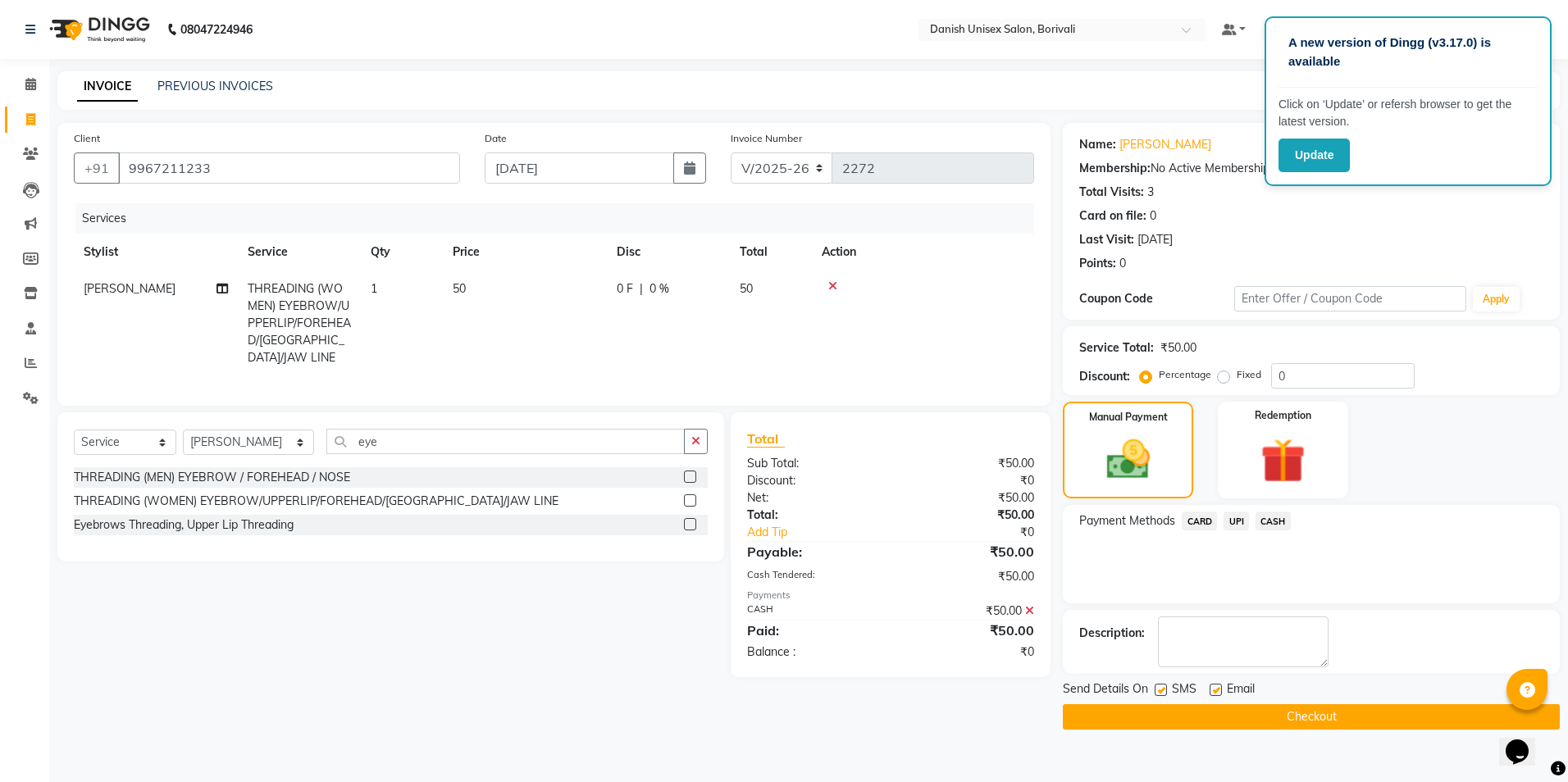
click at [1320, 705] on button "Checkout" at bounding box center [1311, 717] width 497 height 26
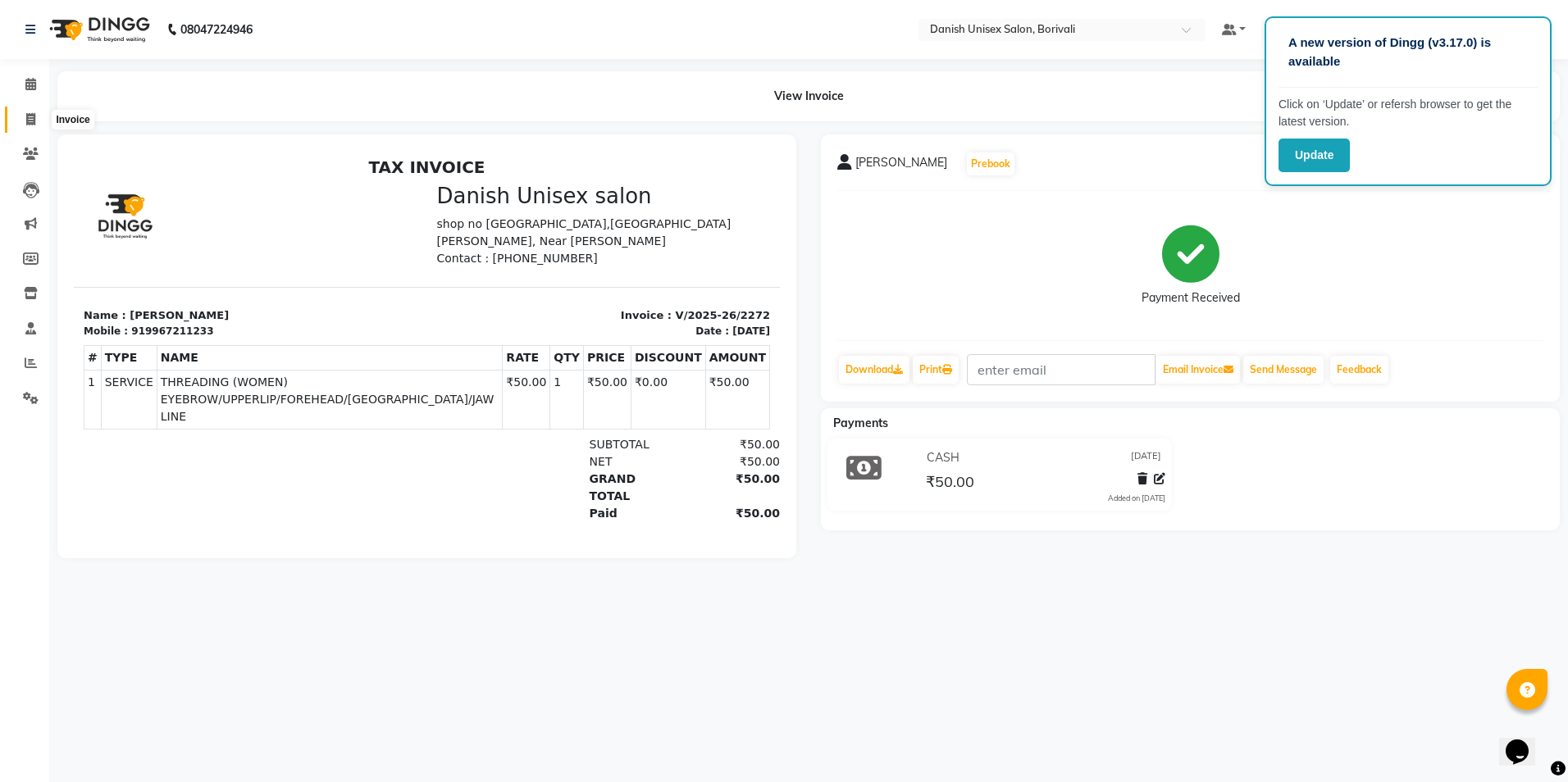
click at [33, 120] on icon at bounding box center [31, 118] width 9 height 12
select select "7068"
select select "service"
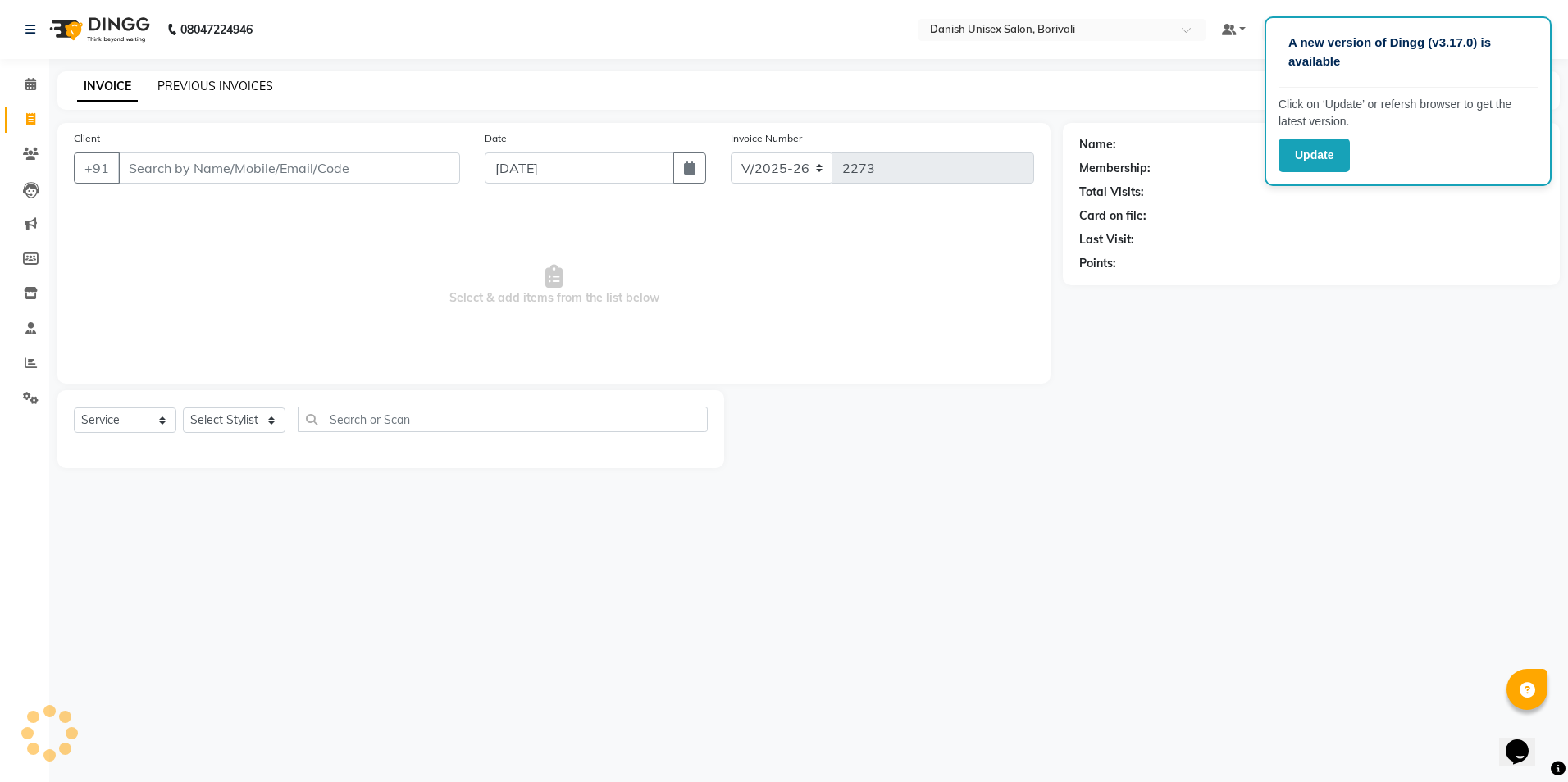
click at [208, 90] on link "PREVIOUS INVOICES" at bounding box center [215, 86] width 116 height 15
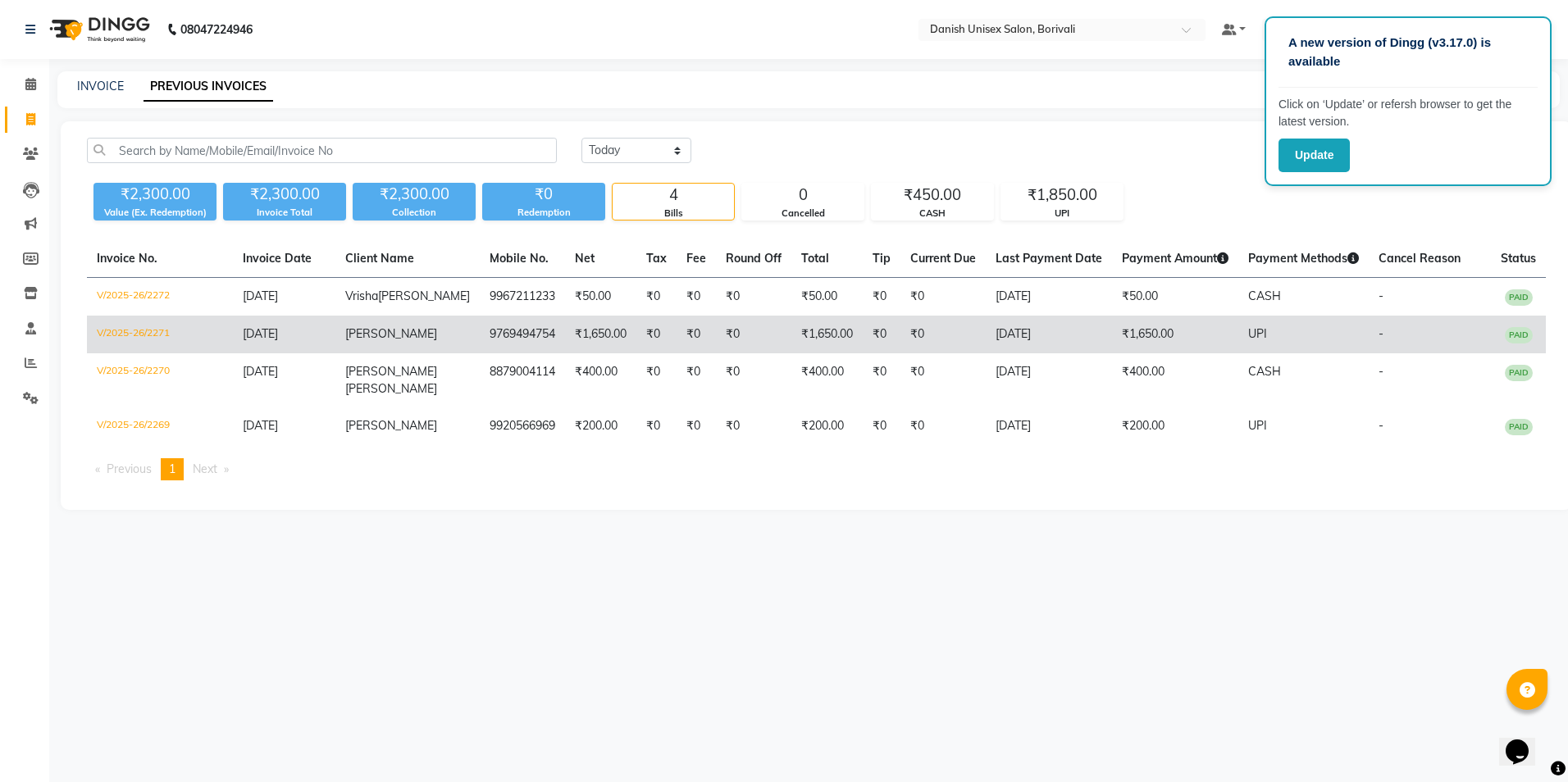
click at [748, 322] on td "₹0" at bounding box center [753, 334] width 76 height 37
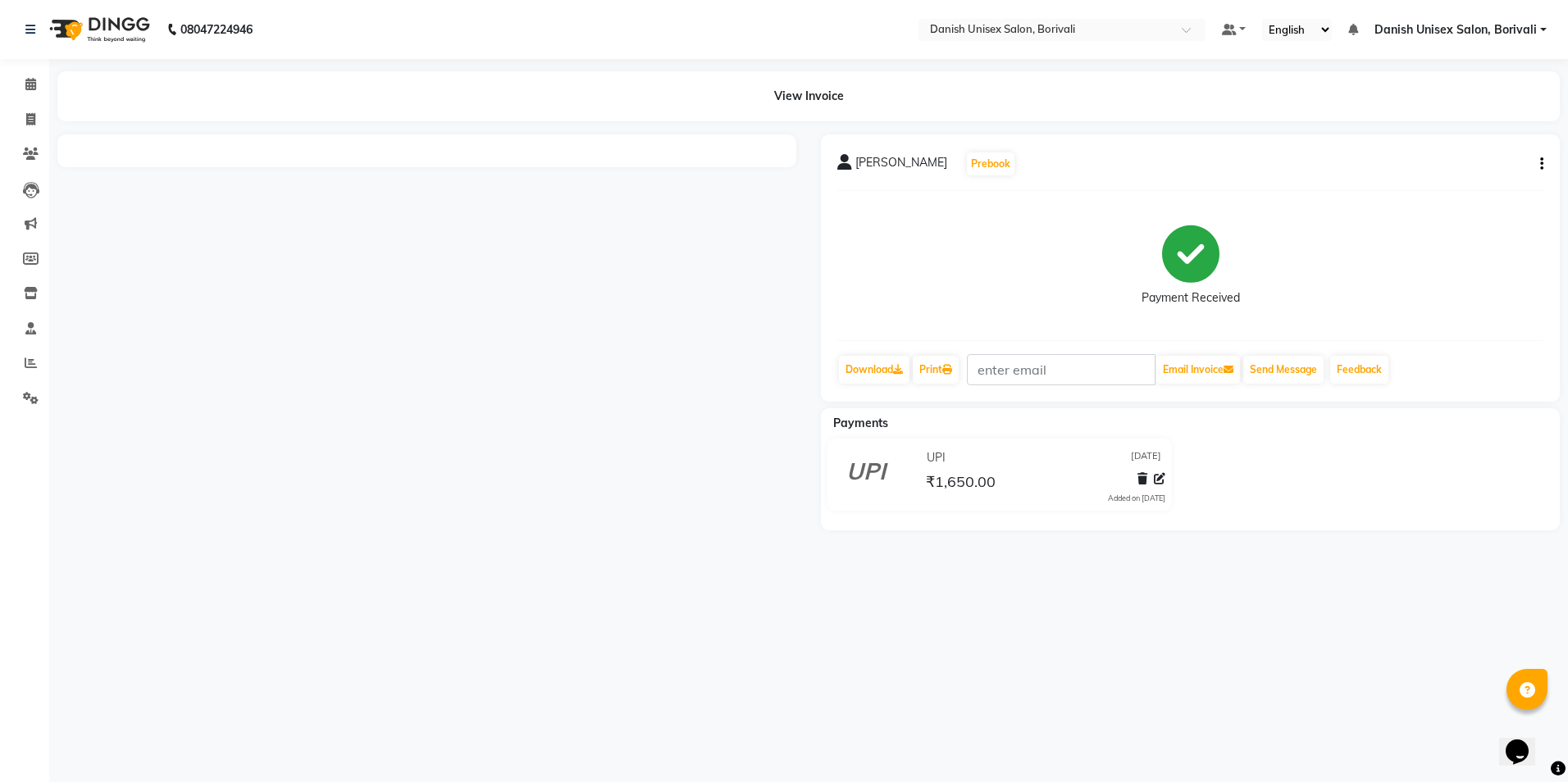
click at [857, 159] on span "[PERSON_NAME]" at bounding box center [901, 165] width 92 height 23
click at [21, 119] on span at bounding box center [30, 119] width 28 height 19
select select "service"
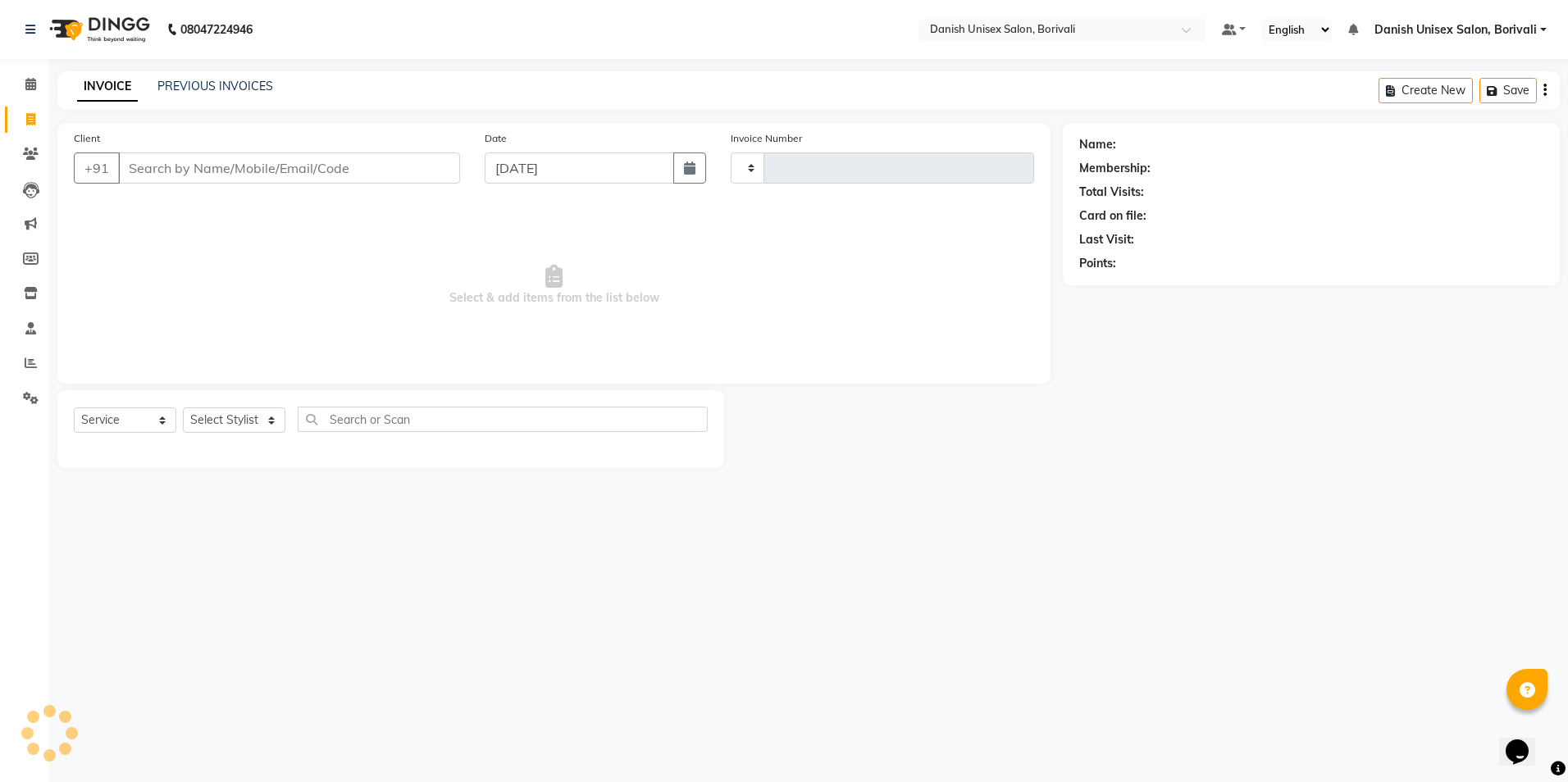
type input "2273"
select select "7068"
click at [224, 86] on link "PREVIOUS INVOICES" at bounding box center [215, 86] width 116 height 15
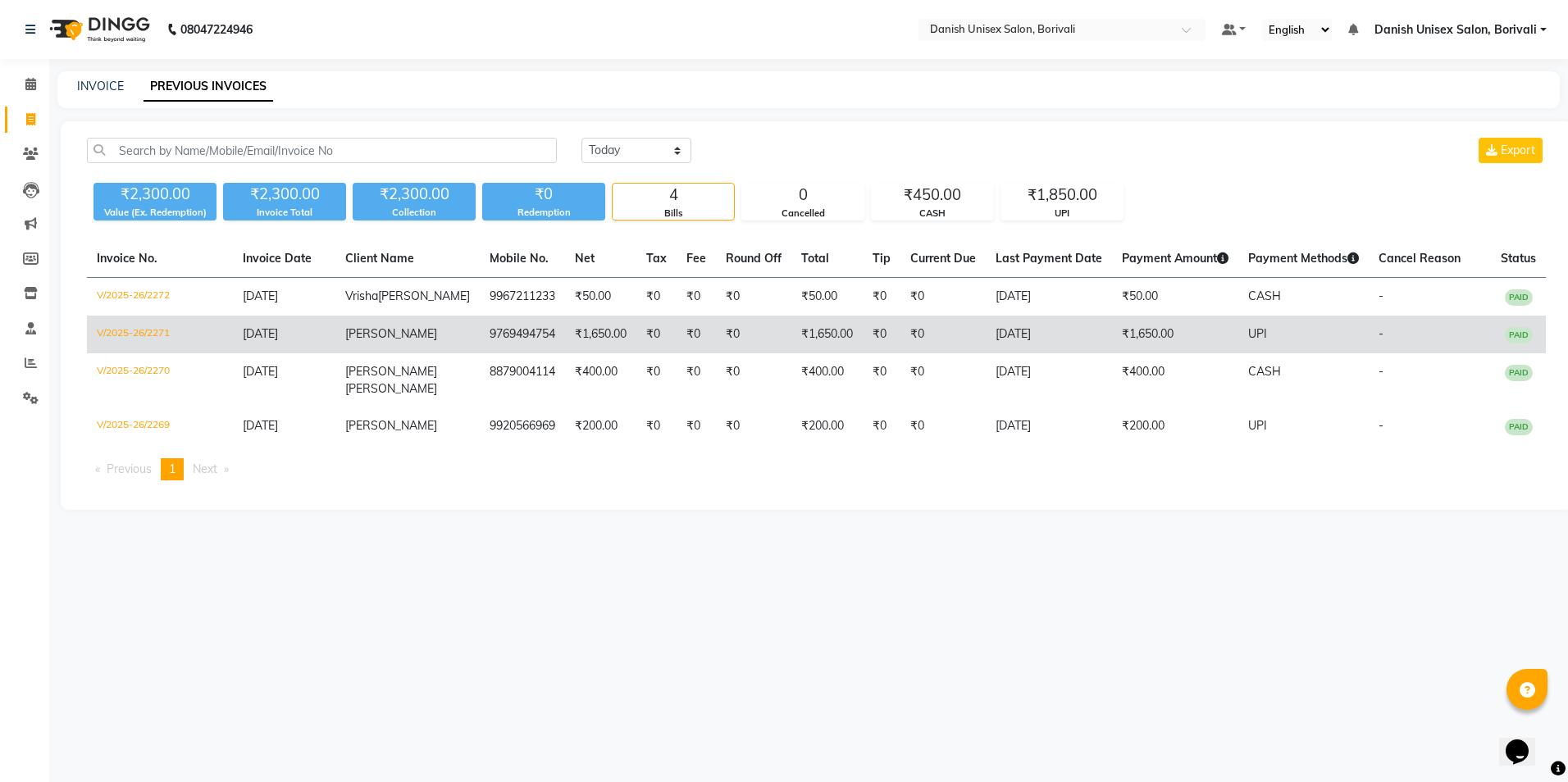
click at [487, 332] on td "9769494754" at bounding box center [522, 334] width 86 height 37
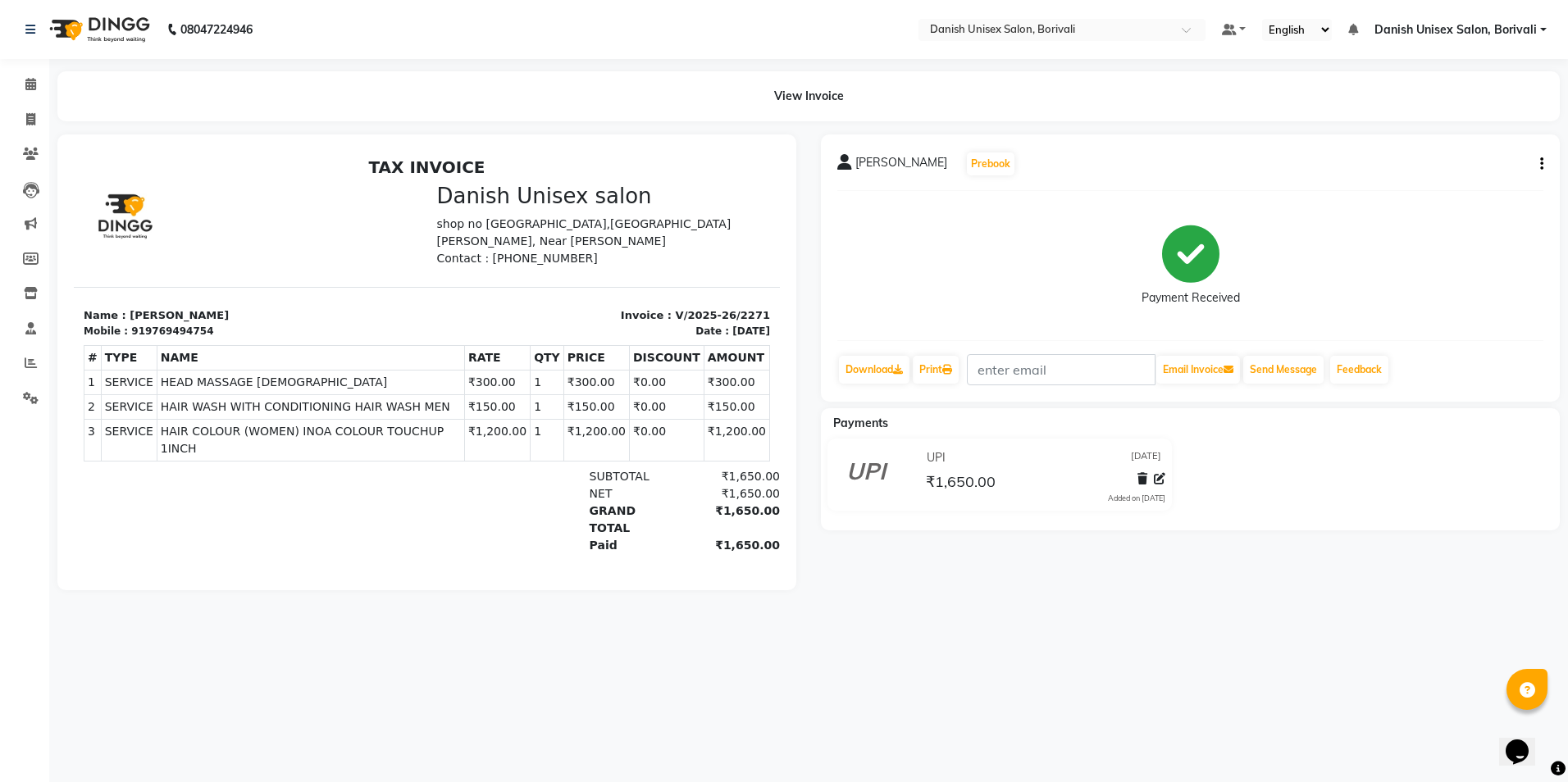
click at [169, 335] on div "919769494754" at bounding box center [172, 331] width 82 height 15
copy div "919769494754"
click at [32, 114] on icon at bounding box center [31, 118] width 9 height 12
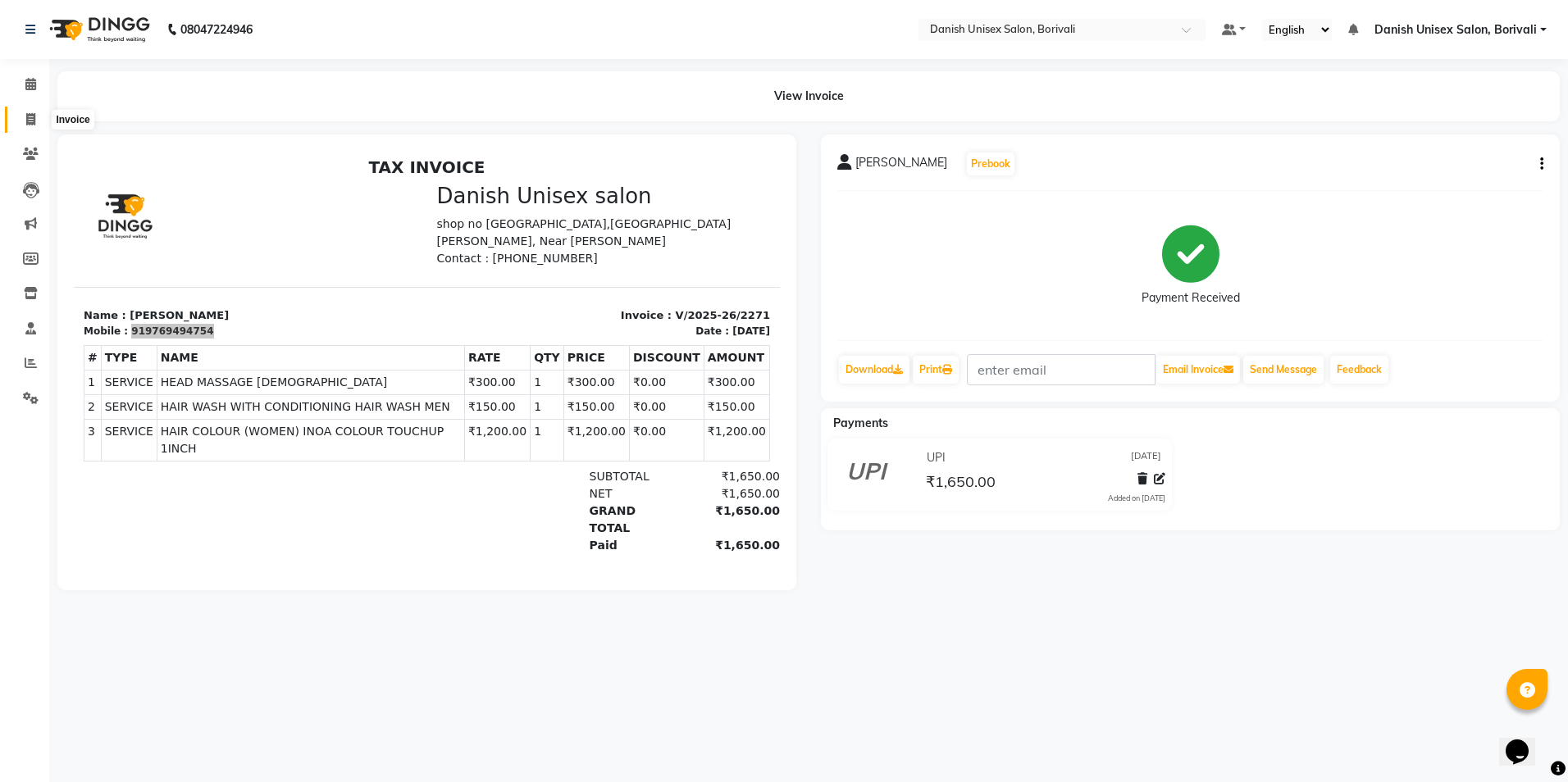
select select "service"
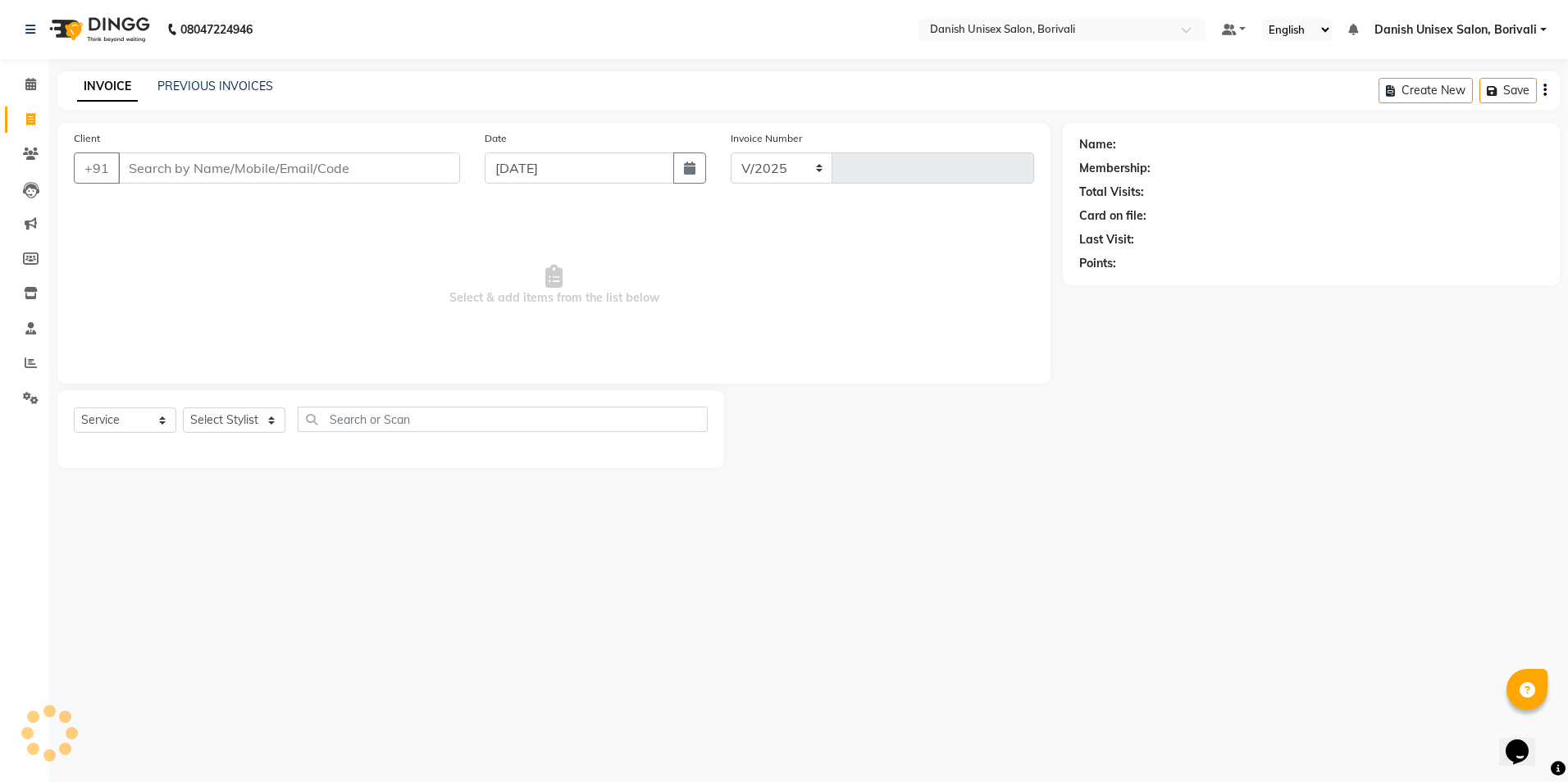
select select "7068"
type input "2273"
click at [212, 162] on input "Client" at bounding box center [289, 168] width 342 height 31
type input "919769494754"
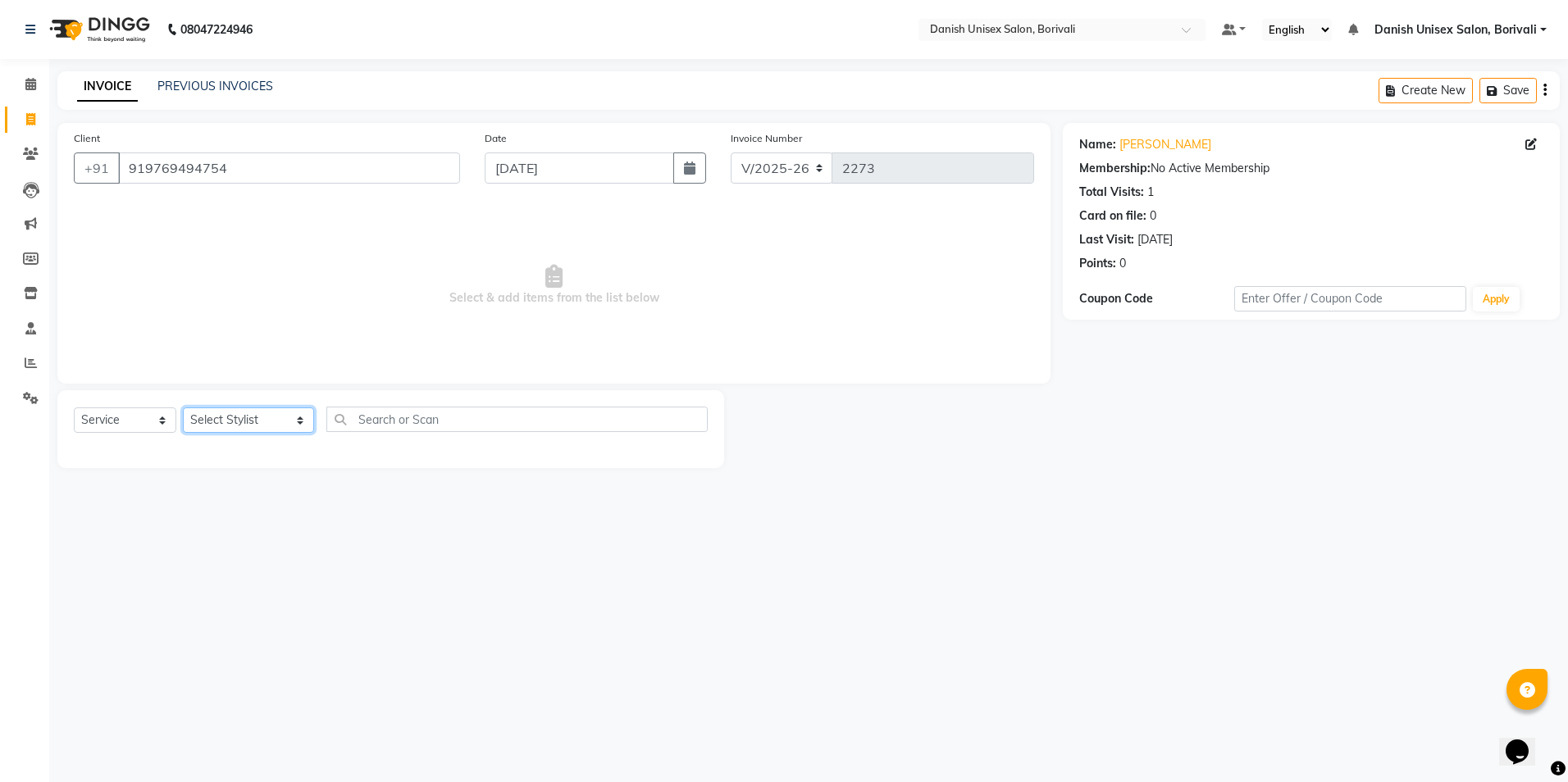
drag, startPoint x: 249, startPoint y: 419, endPoint x: 249, endPoint y: 429, distance: 10.0
click at [249, 419] on select "Select Stylist AYAN Bheem Singh Danish Unisex Salon, Borivali Firoz Alam salman…" at bounding box center [249, 420] width 131 height 26
select select "58928"
click at [183, 407] on select "Select Stylist AYAN Bheem Singh Danish Unisex Salon, Borivali Firoz Alam salman…" at bounding box center [249, 420] width 131 height 26
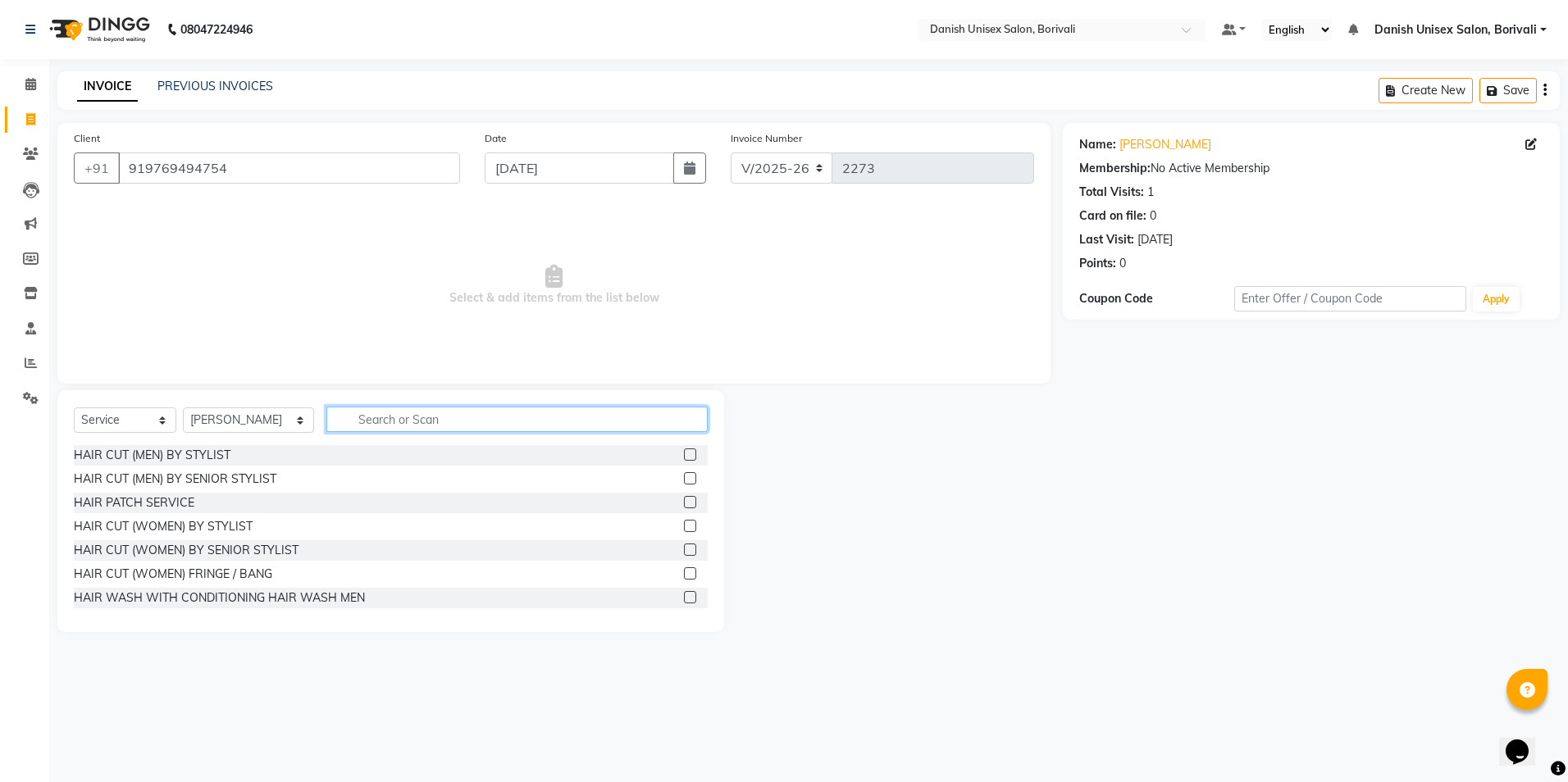
click at [427, 415] on input "text" at bounding box center [517, 419] width 381 height 26
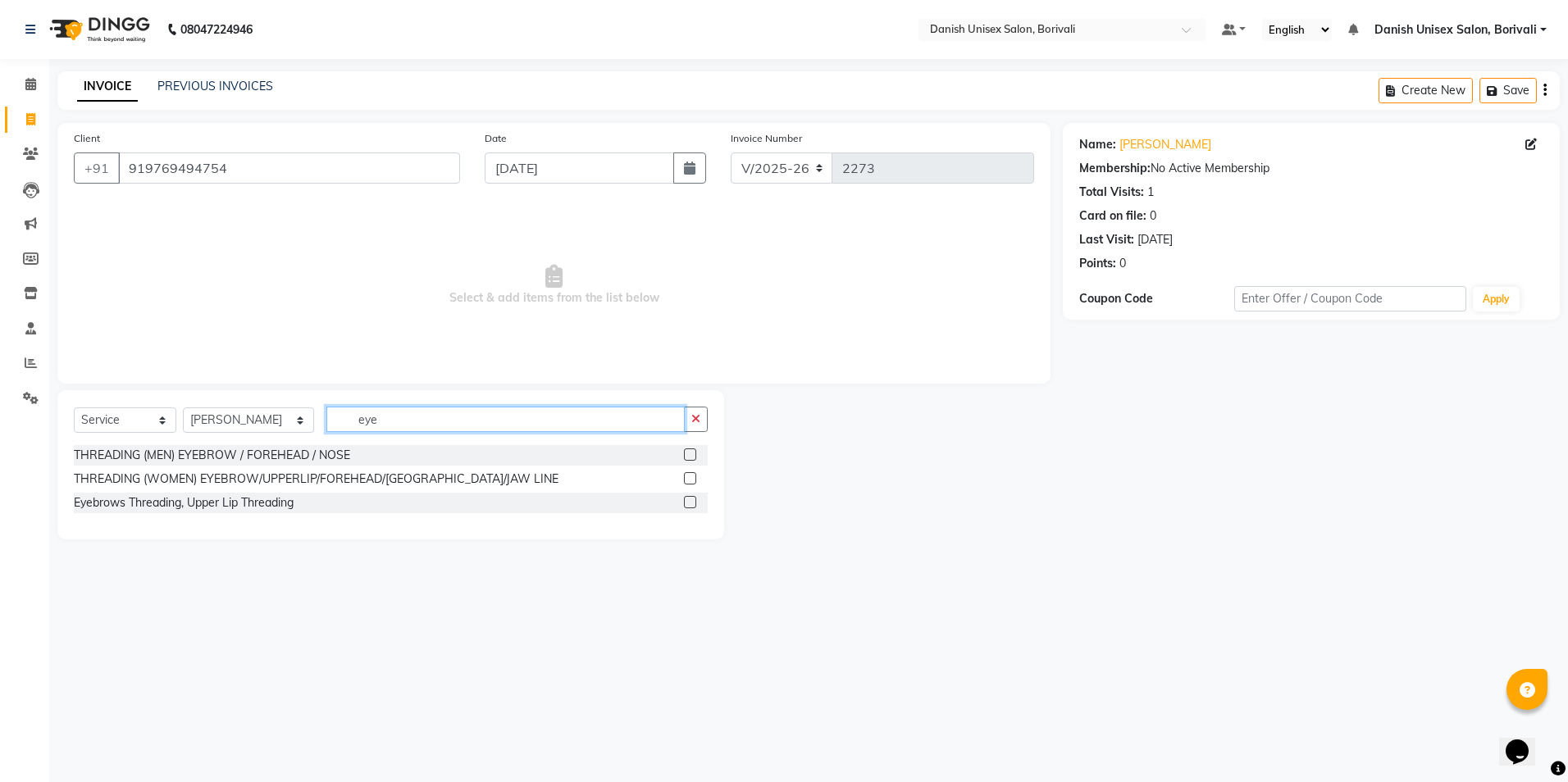
type input "eye"
click at [689, 480] on label at bounding box center [689, 478] width 12 height 12
click at [689, 480] on input "checkbox" at bounding box center [689, 479] width 11 height 11
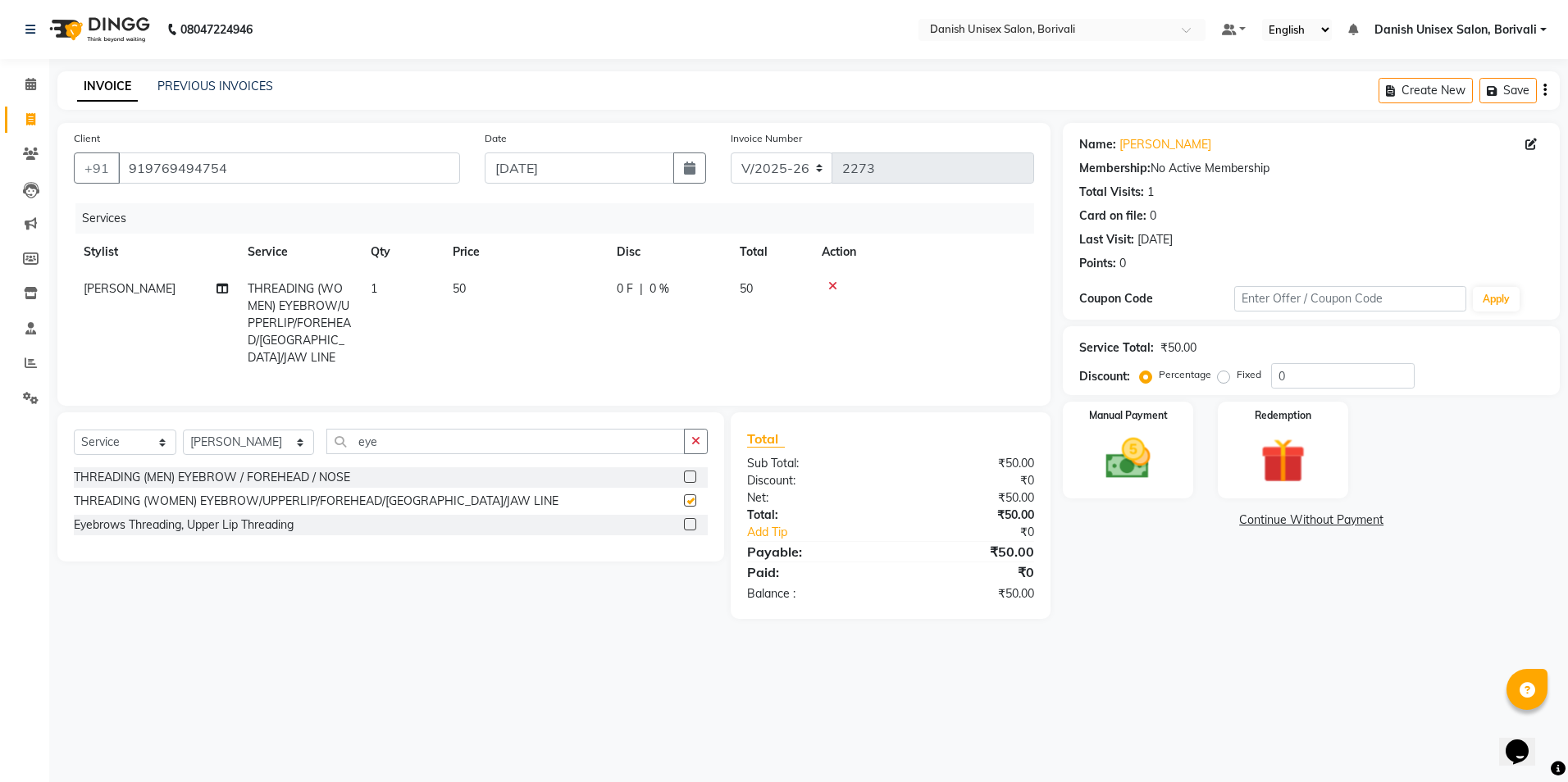
click at [689, 480] on div at bounding box center [689, 478] width 11 height 17
click at [692, 496] on label at bounding box center [689, 499] width 12 height 12
click at [692, 496] on input "checkbox" at bounding box center [689, 501] width 11 height 11
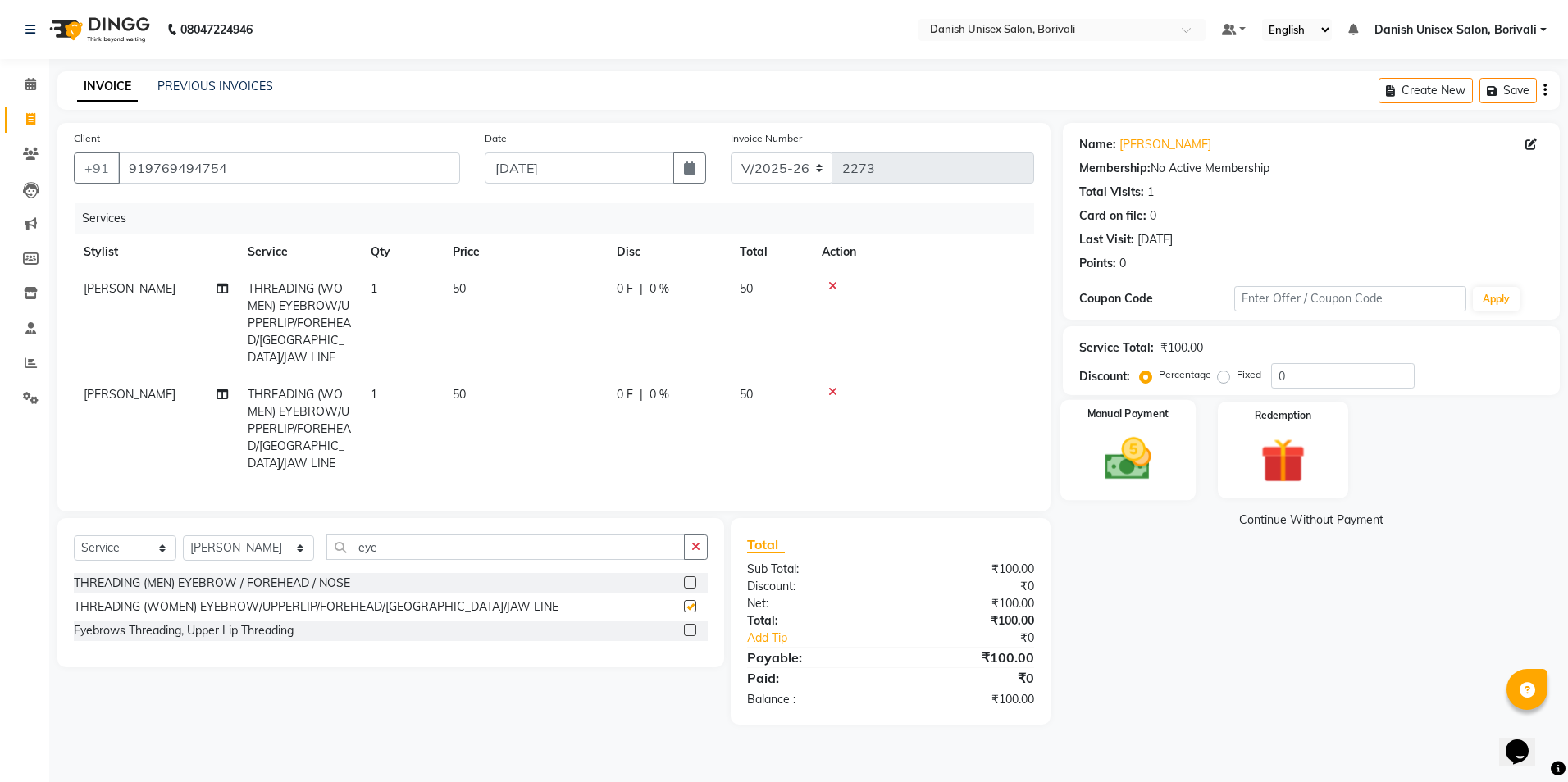
checkbox input "false"
click at [1087, 458] on div "Manual Payment" at bounding box center [1128, 450] width 135 height 101
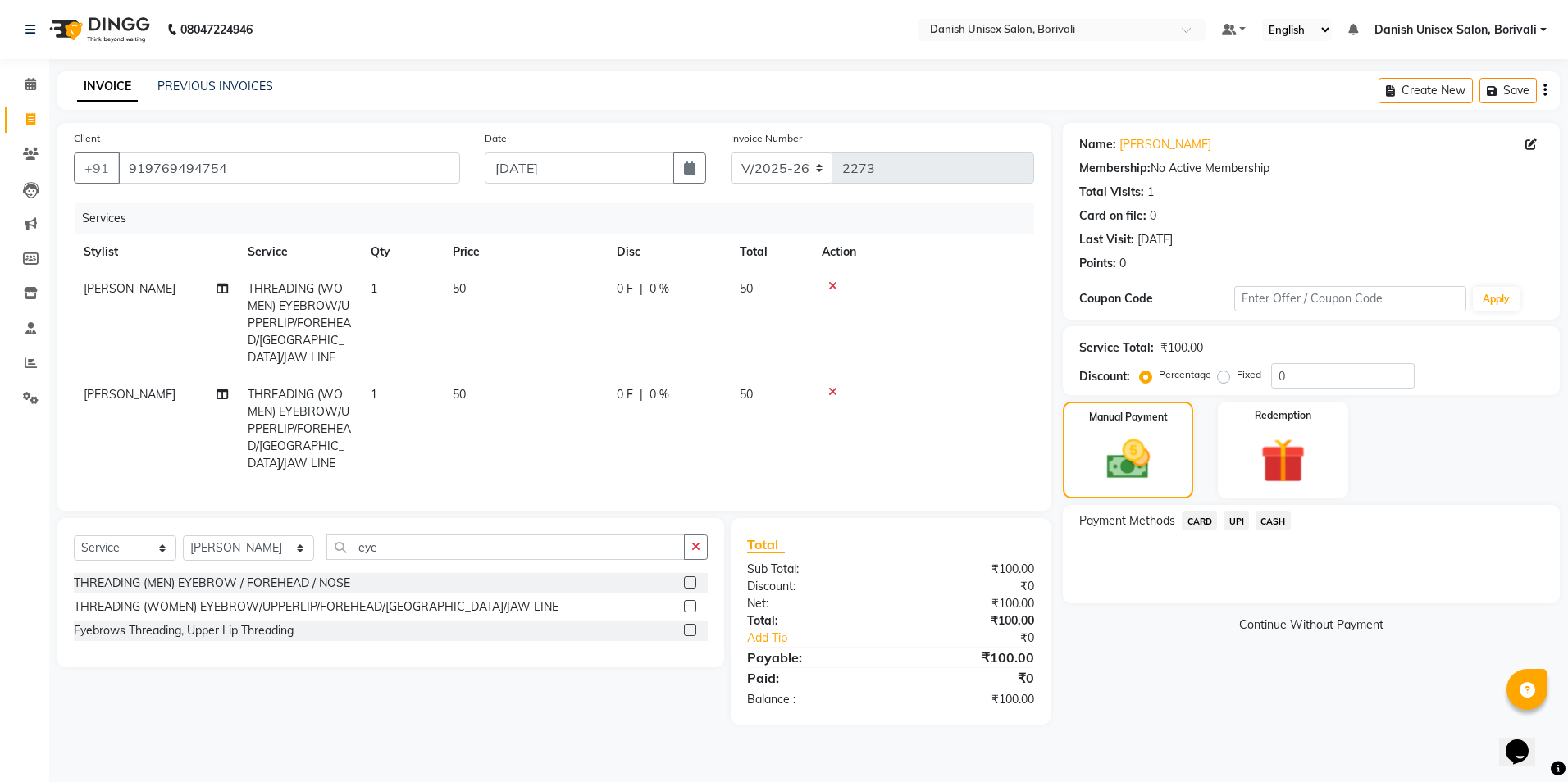
click at [1240, 520] on span "UPI" at bounding box center [1236, 520] width 26 height 19
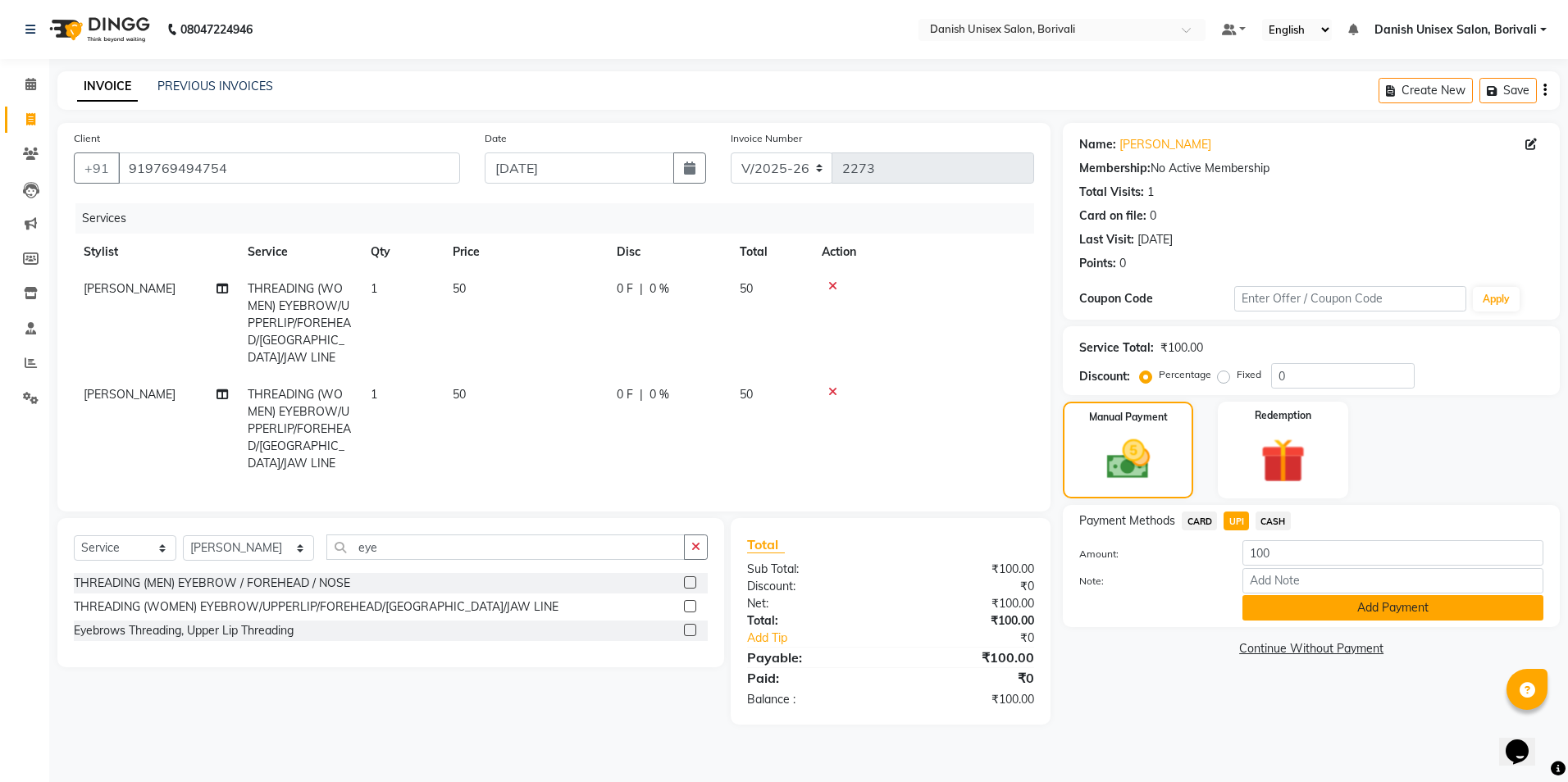
click at [1274, 602] on button "Add Payment" at bounding box center [1393, 608] width 301 height 26
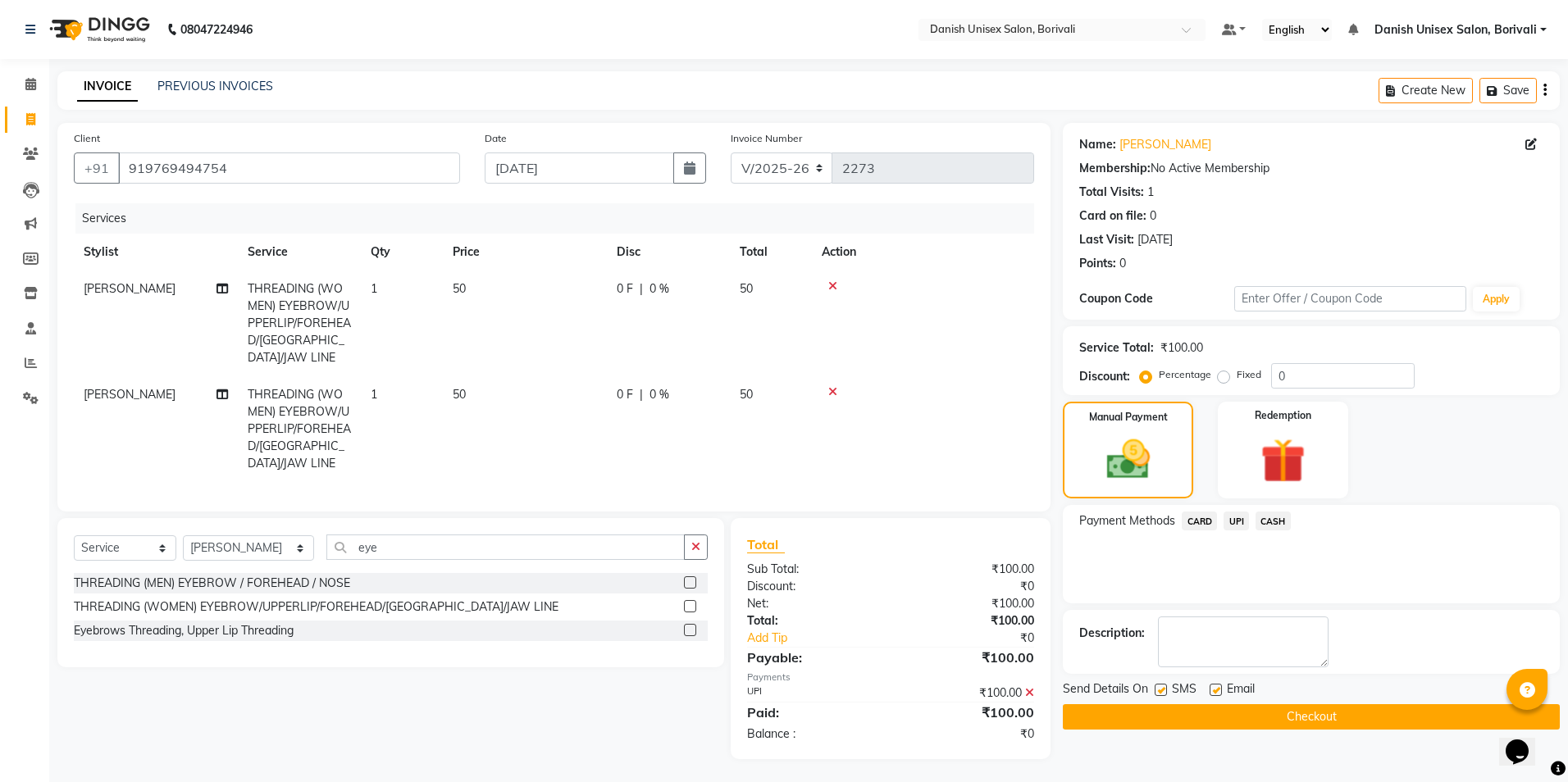
click at [1232, 725] on button "Checkout" at bounding box center [1311, 717] width 497 height 26
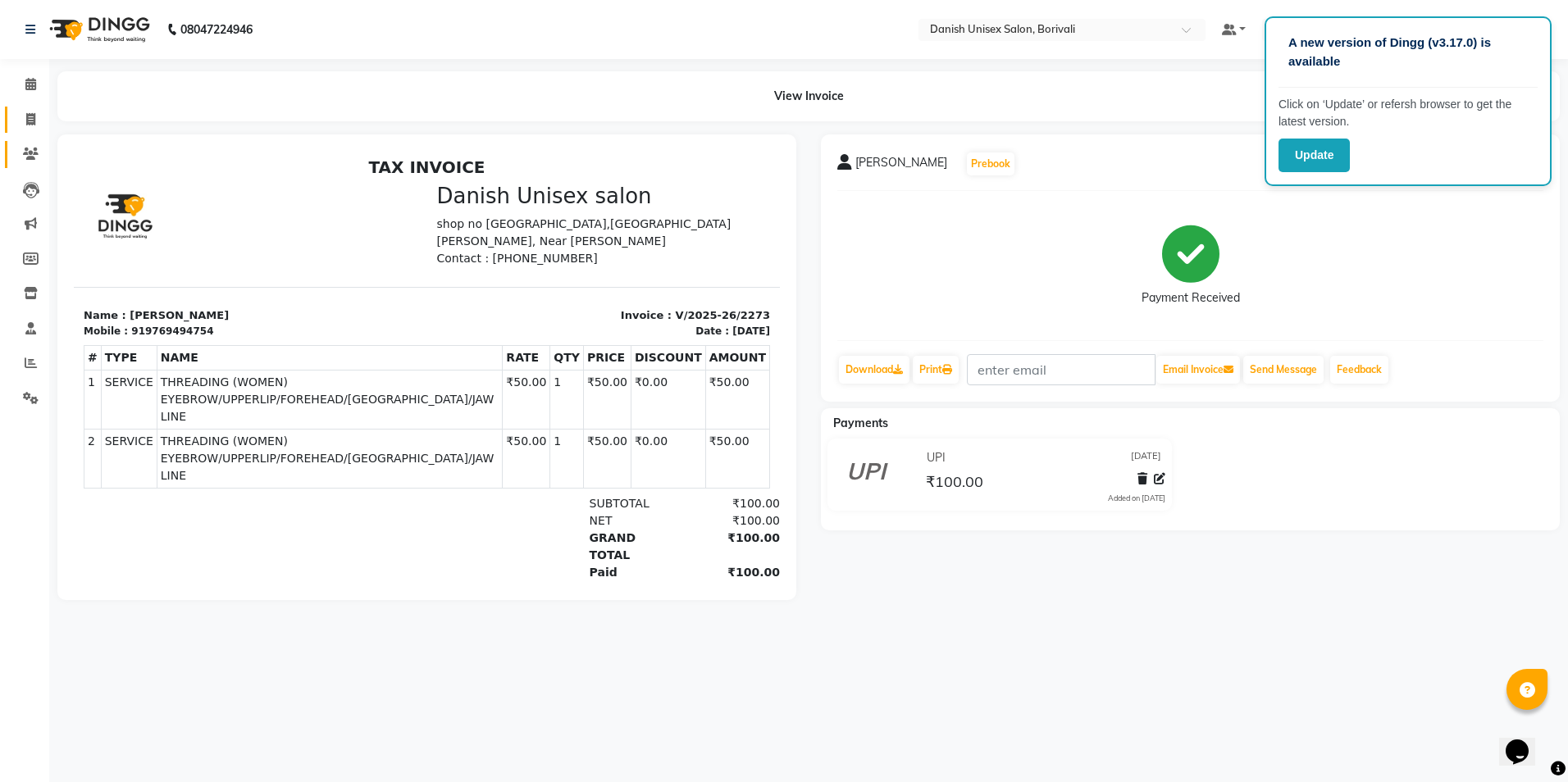
drag, startPoint x: 22, startPoint y: 109, endPoint x: 45, endPoint y: 155, distance: 51.4
click at [22, 109] on link "Invoice" at bounding box center [24, 120] width 39 height 27
select select "service"
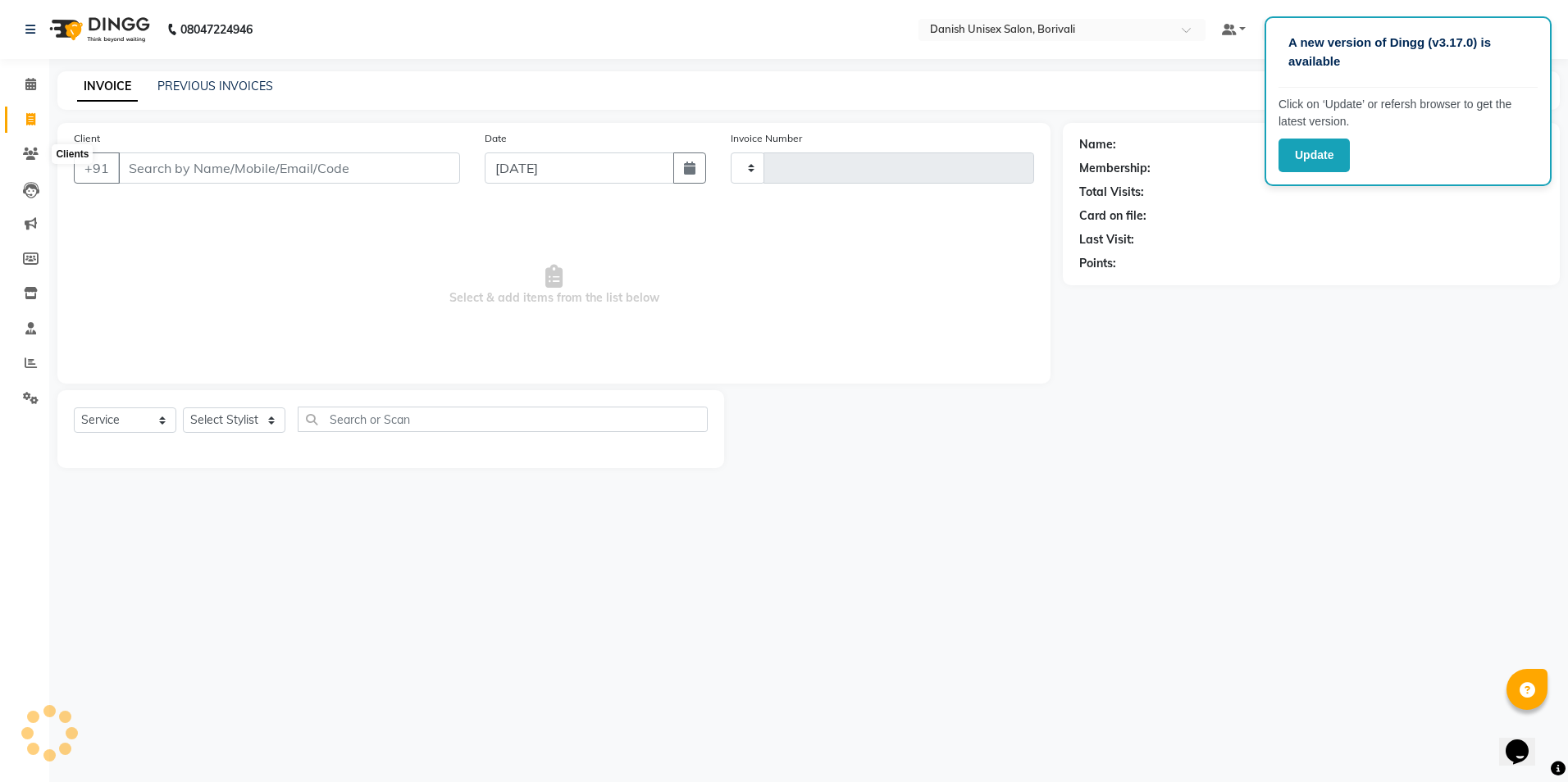
type input "2274"
select select "7068"
click at [181, 170] on input "Client" at bounding box center [289, 168] width 342 height 31
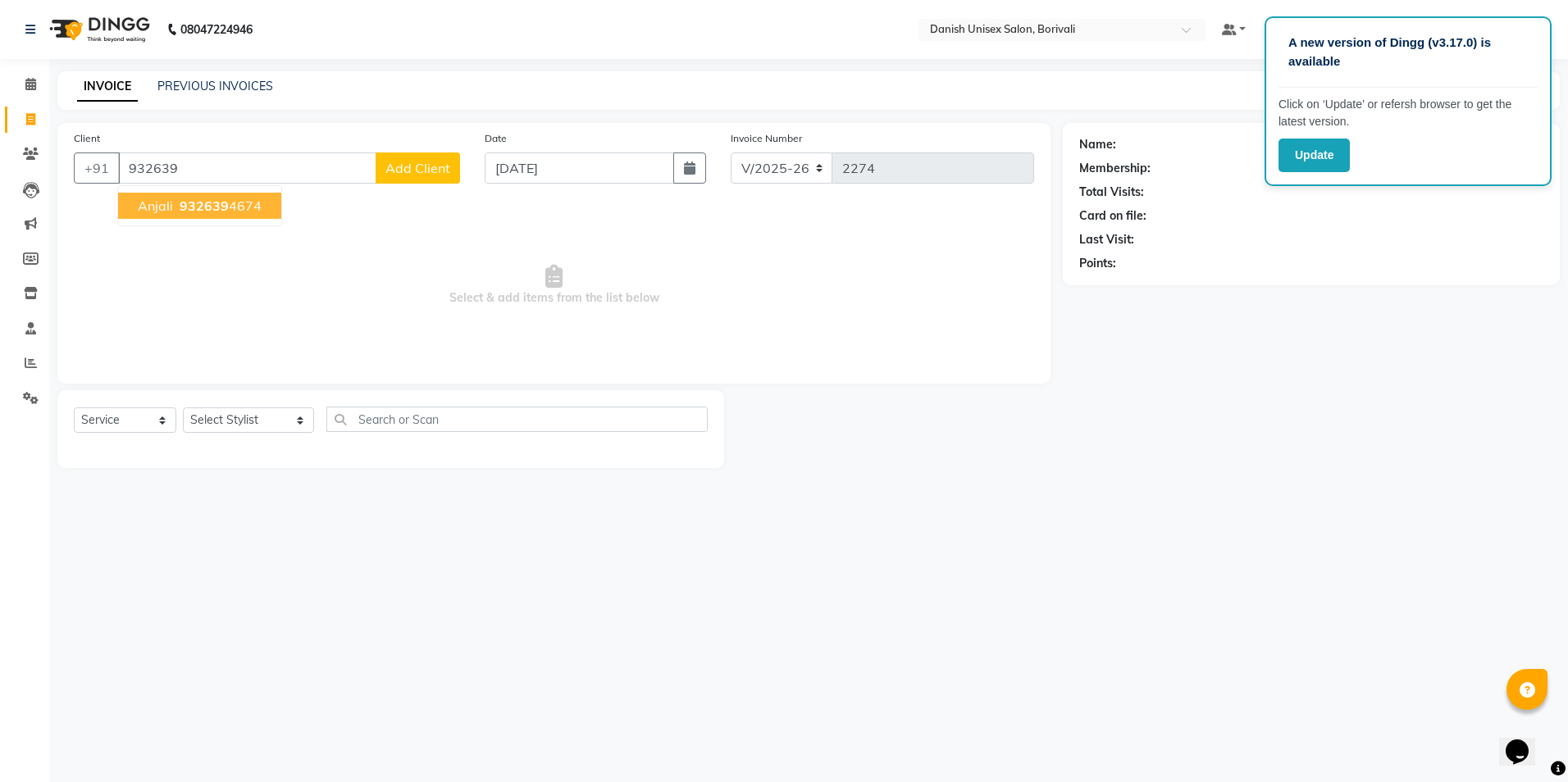
click at [220, 203] on span "932639" at bounding box center [204, 206] width 49 height 16
type input "9326394674"
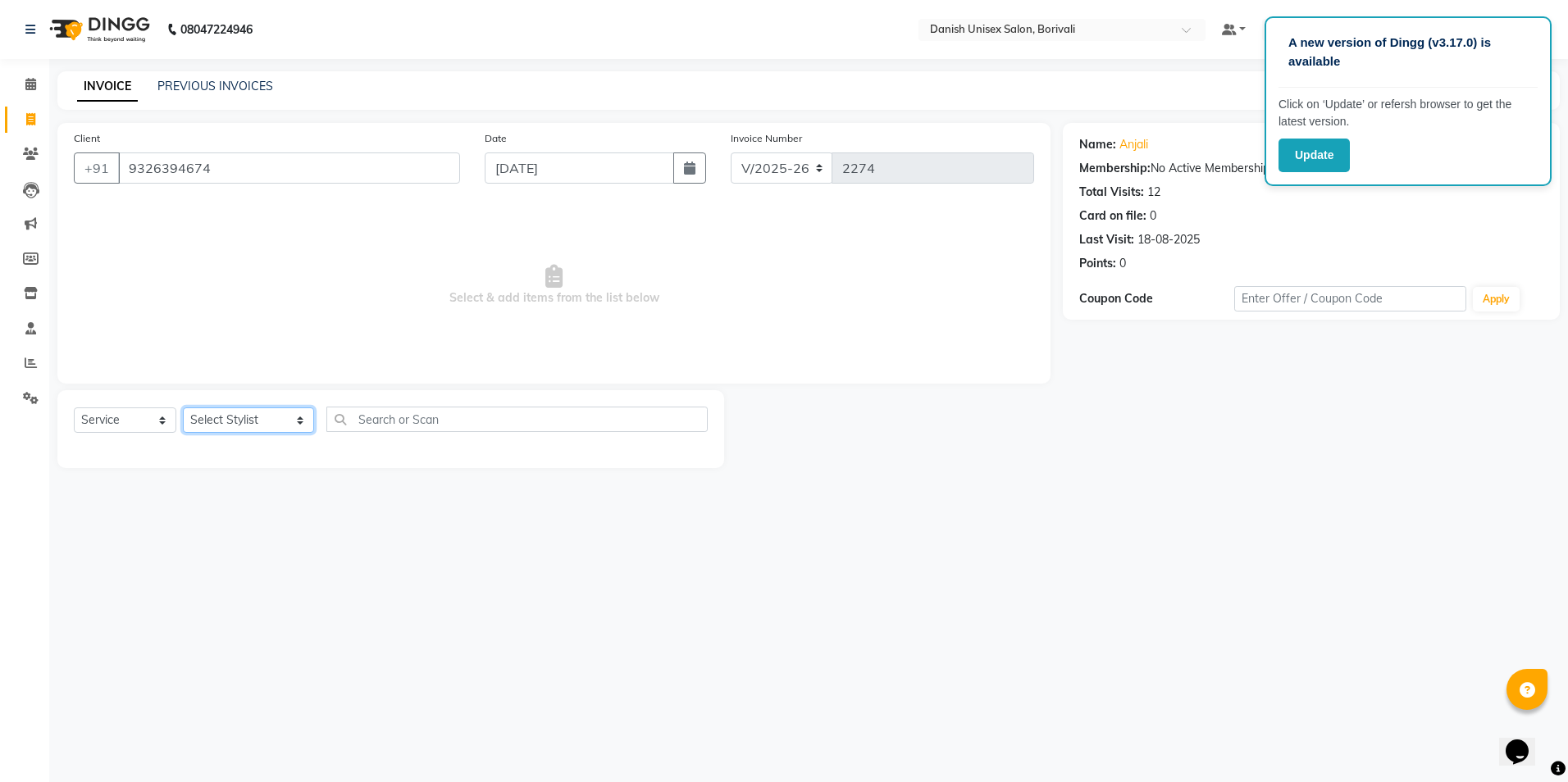
click at [224, 430] on select "Select Stylist AYAN Bheem Singh Danish Unisex Salon, Borivali Firoz Alam salman…" at bounding box center [249, 420] width 131 height 26
select select "58928"
click at [183, 407] on select "Select Stylist AYAN Bheem Singh Danish Unisex Salon, Borivali Firoz Alam salman…" at bounding box center [249, 420] width 131 height 26
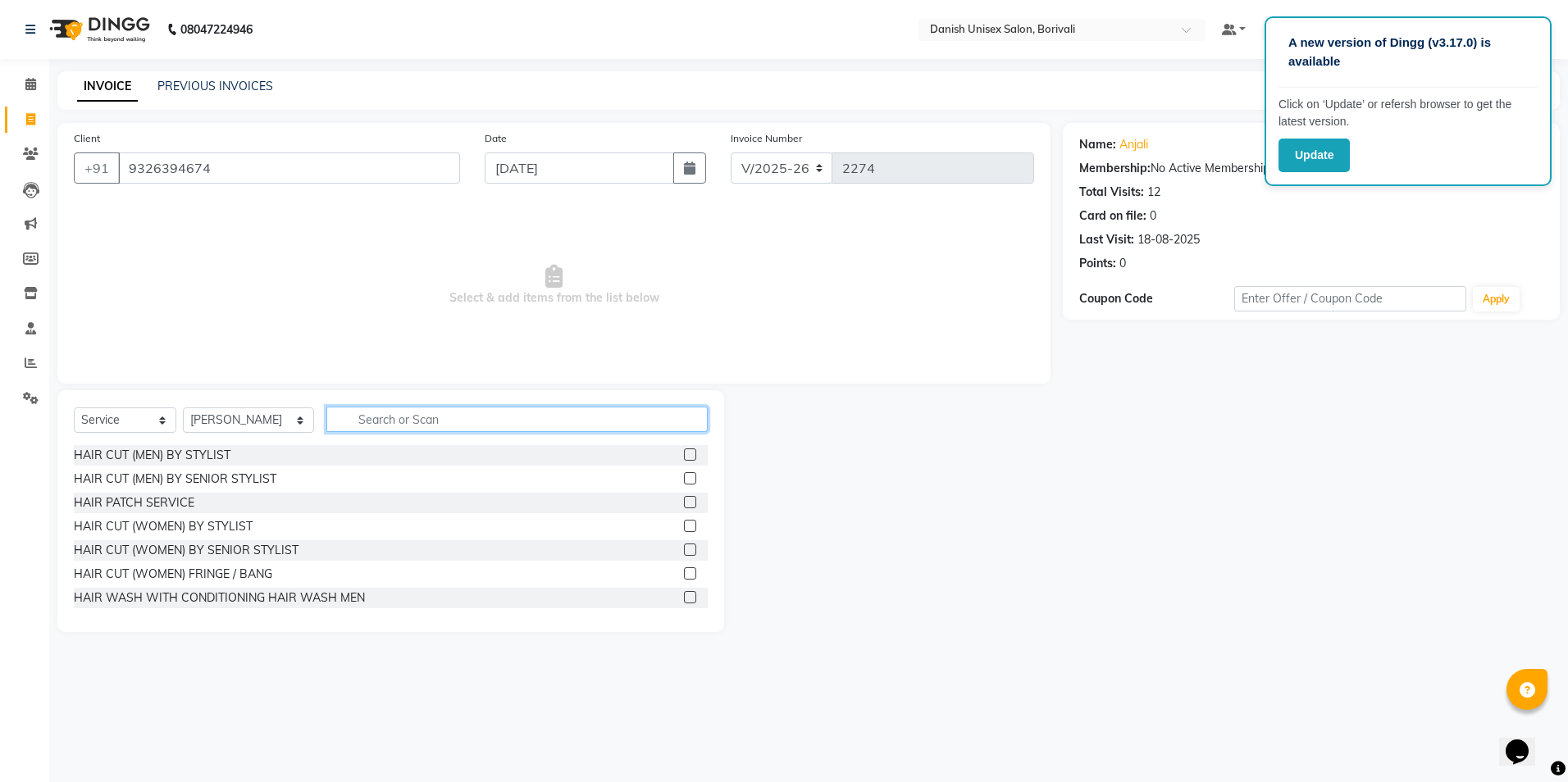
click at [416, 421] on input "text" at bounding box center [517, 419] width 381 height 26
click at [501, 419] on input "text" at bounding box center [517, 419] width 381 height 26
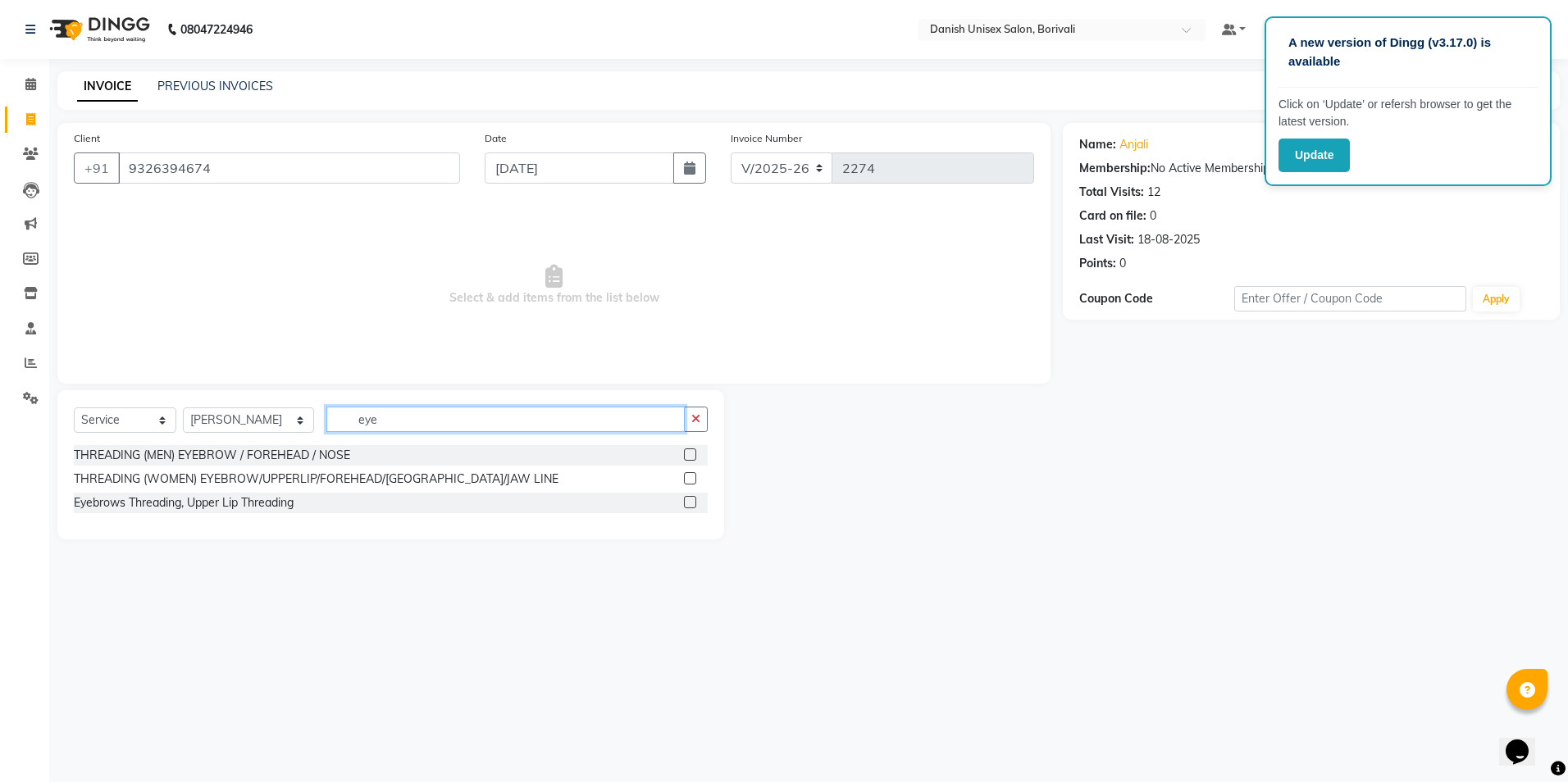
type input "eye"
click at [691, 477] on label at bounding box center [689, 478] width 12 height 12
click at [691, 477] on input "checkbox" at bounding box center [689, 479] width 11 height 11
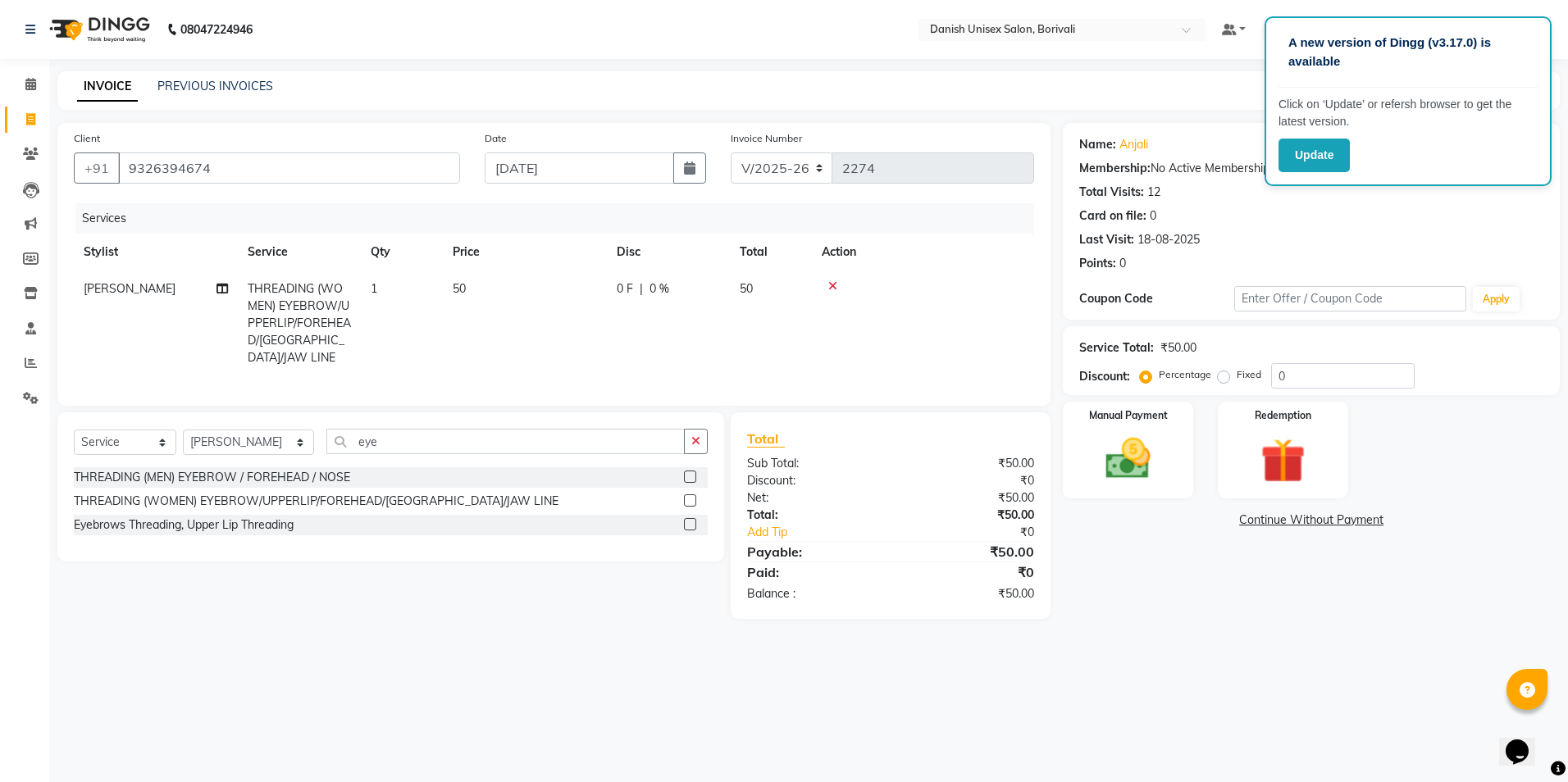
click at [684, 495] on label at bounding box center [689, 499] width 12 height 12
click at [684, 496] on input "checkbox" at bounding box center [689, 501] width 11 height 11
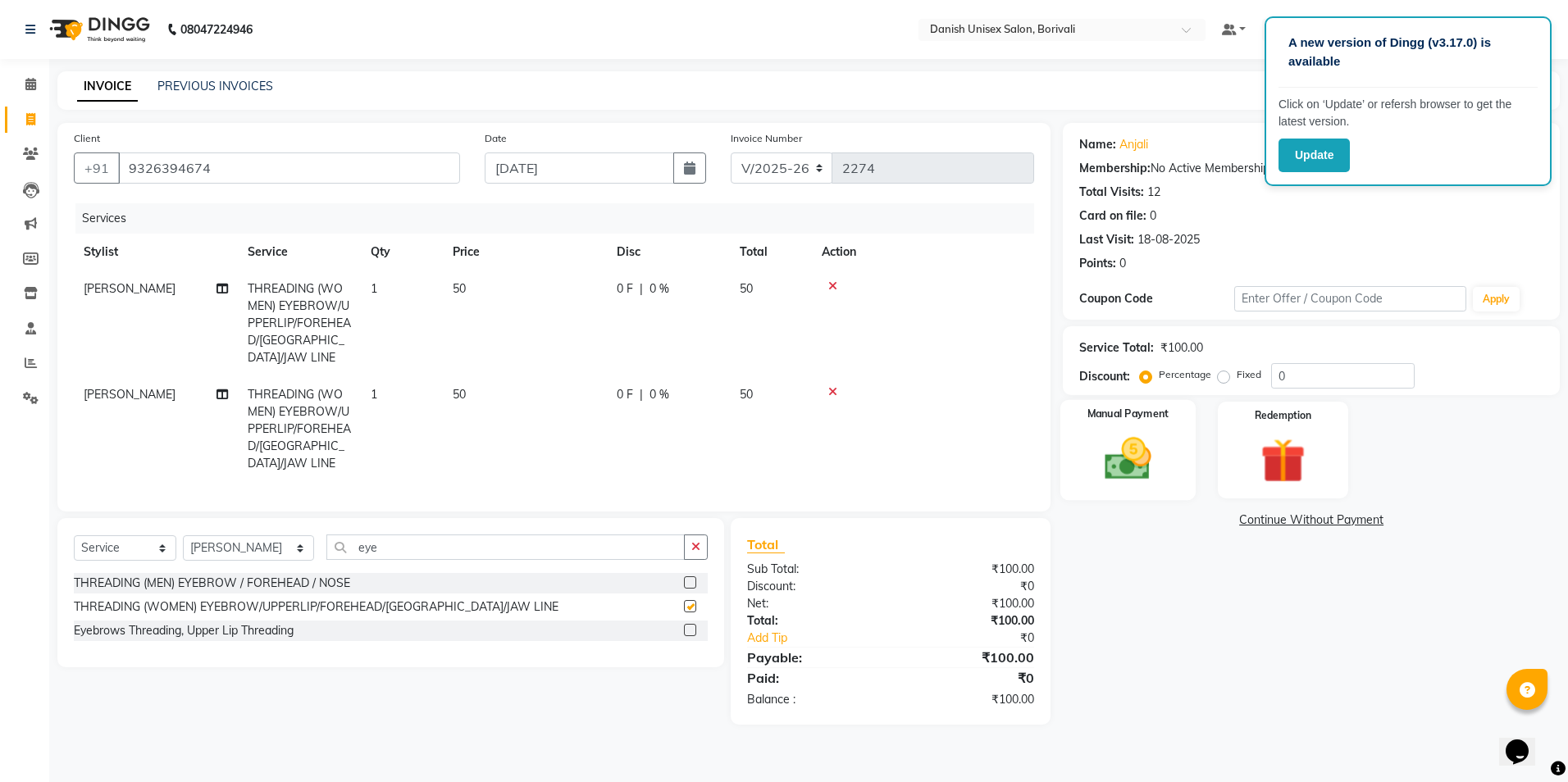
checkbox input "false"
click at [1104, 457] on img at bounding box center [1128, 458] width 77 height 54
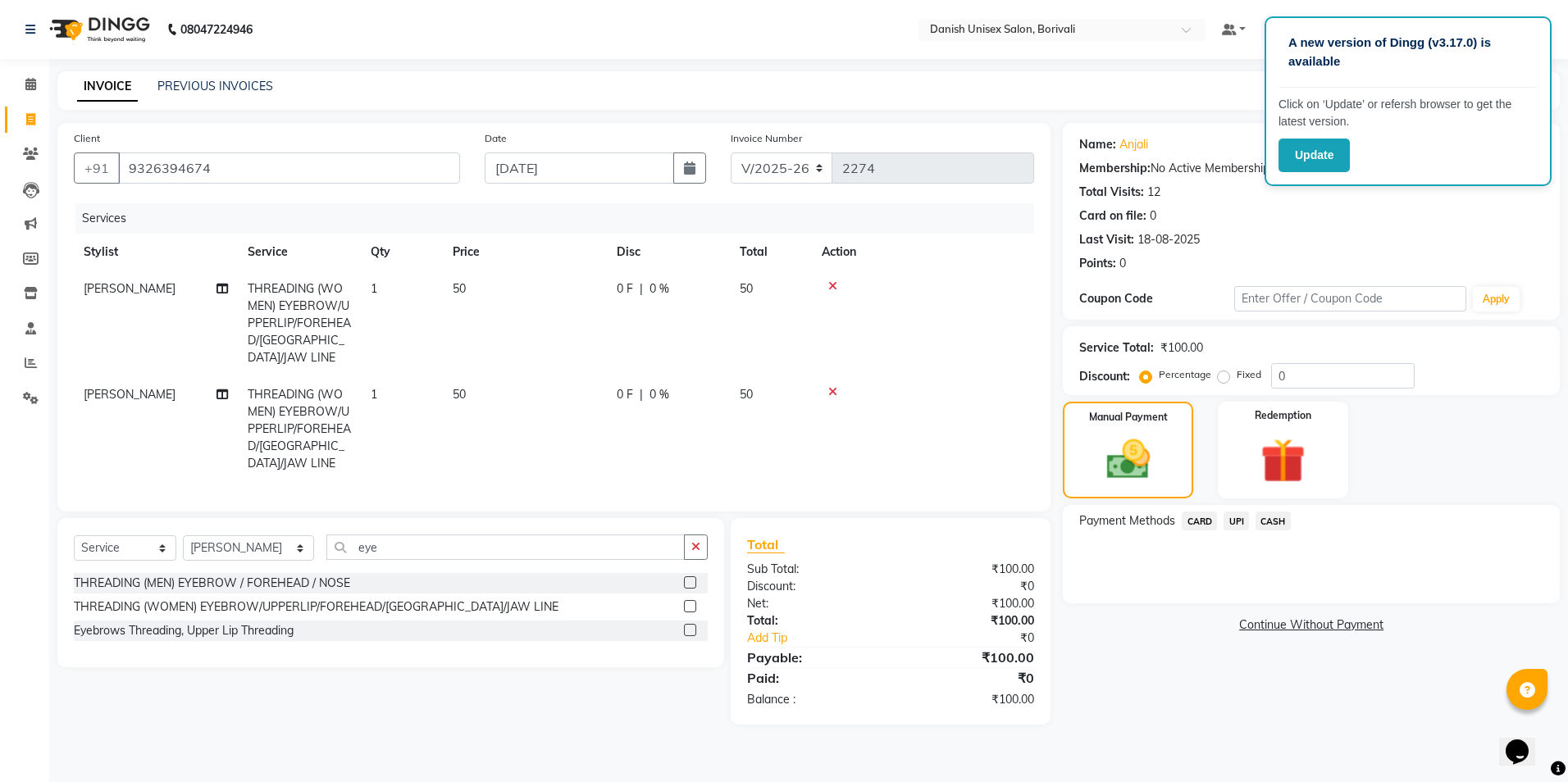
click at [1236, 517] on span "UPI" at bounding box center [1236, 520] width 26 height 19
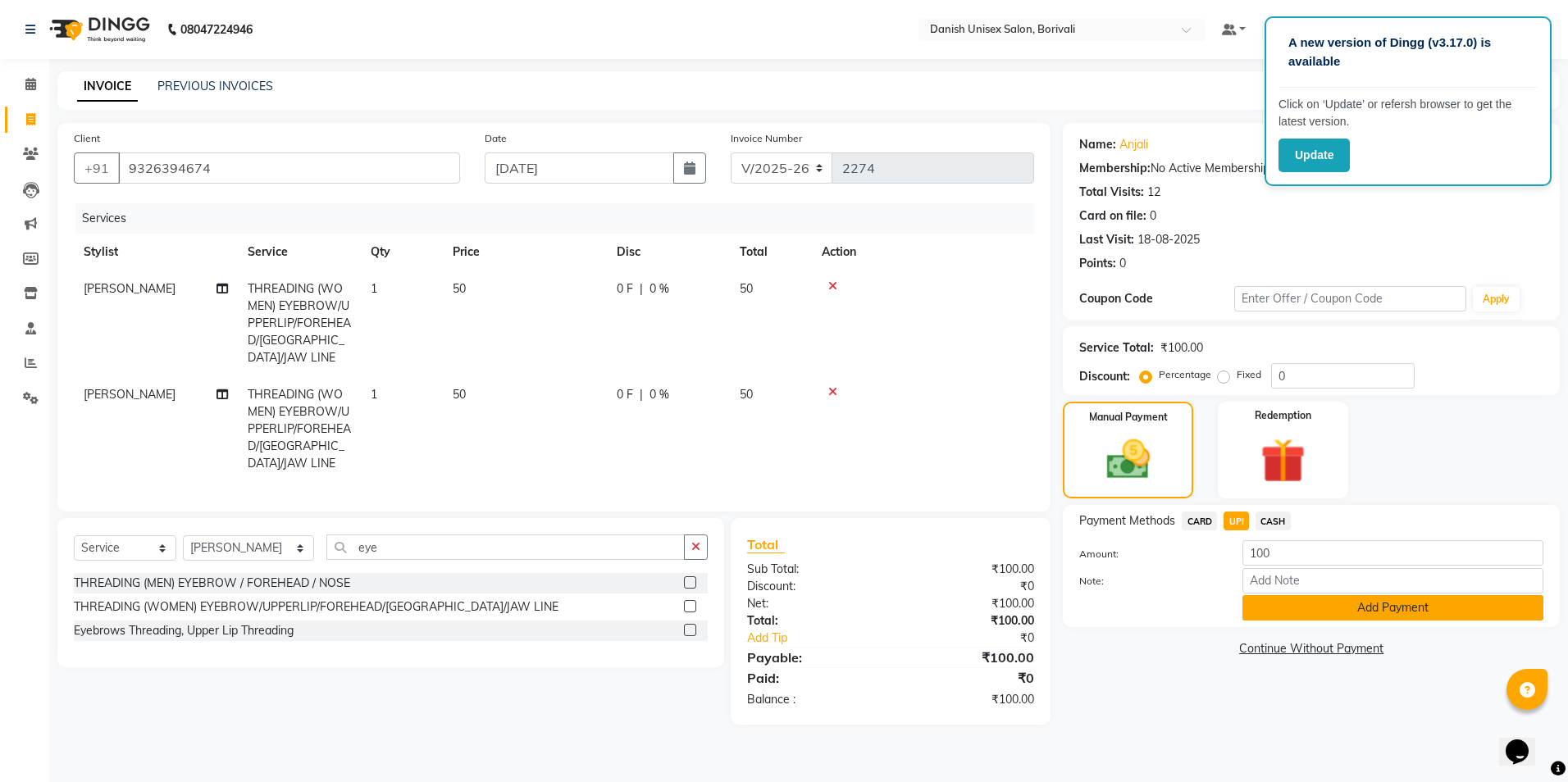
click at [1333, 612] on button "Add Payment" at bounding box center [1393, 608] width 301 height 26
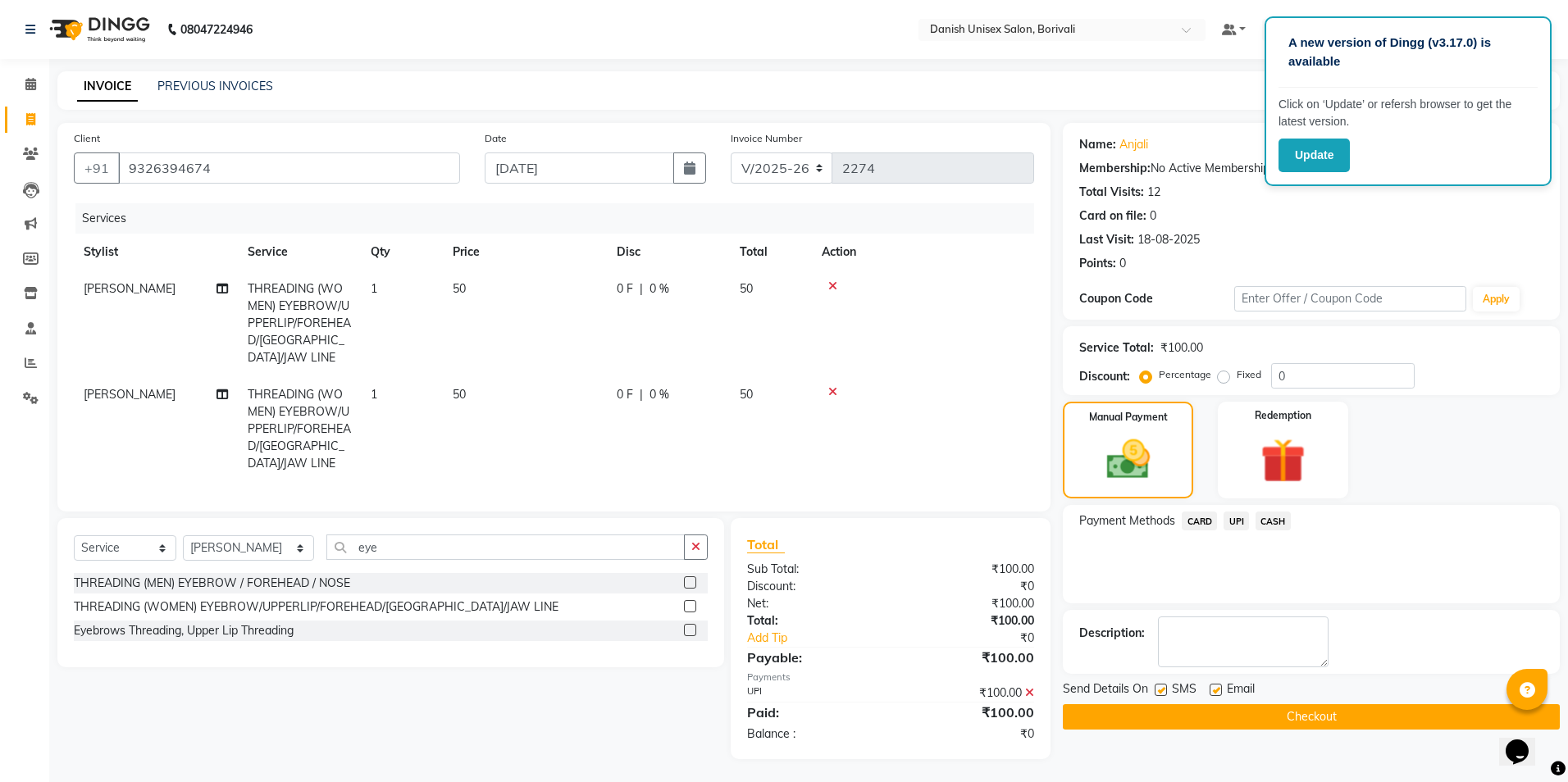
click at [1325, 724] on button "Checkout" at bounding box center [1311, 717] width 497 height 26
